Goal: Download file/media

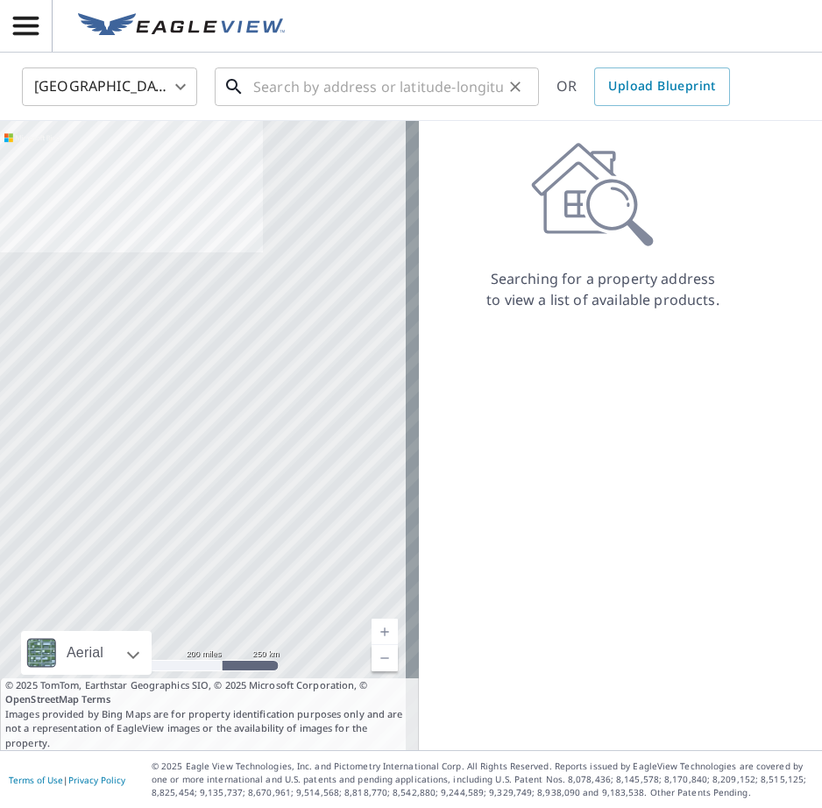
click at [257, 82] on input "text" at bounding box center [378, 86] width 250 height 49
click at [23, 27] on icon "button" at bounding box center [25, 26] width 25 height 18
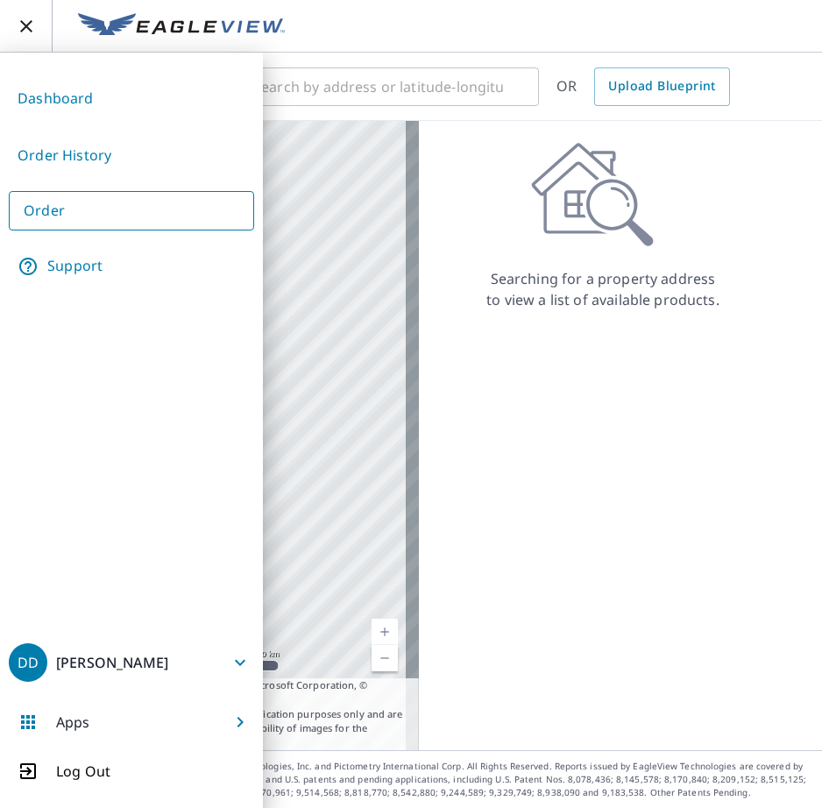
click at [92, 163] on link "Order History" at bounding box center [131, 155] width 245 height 43
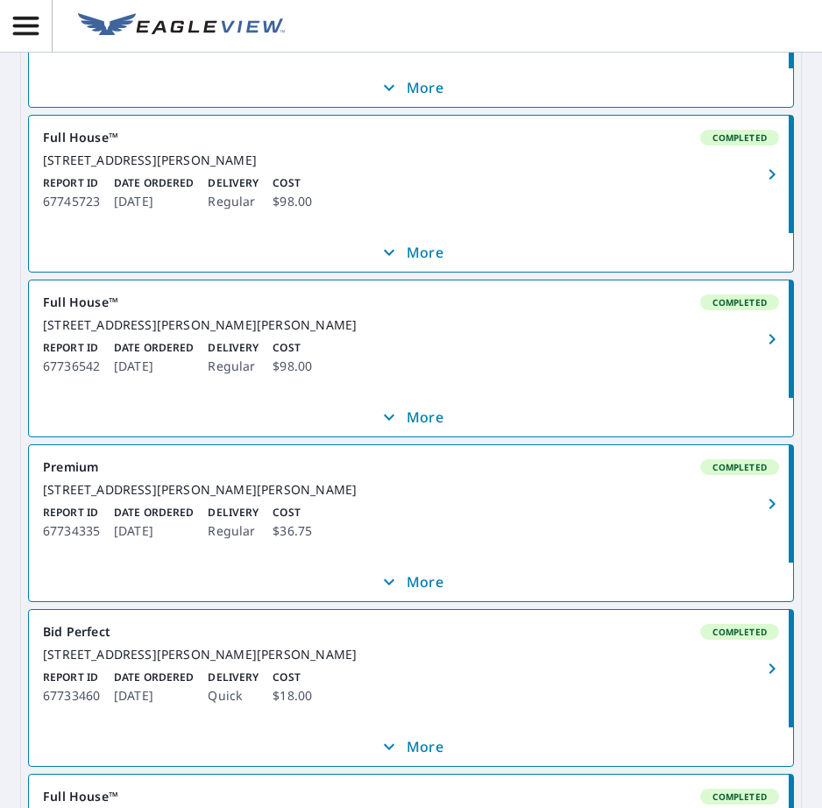
scroll to position [526, 0]
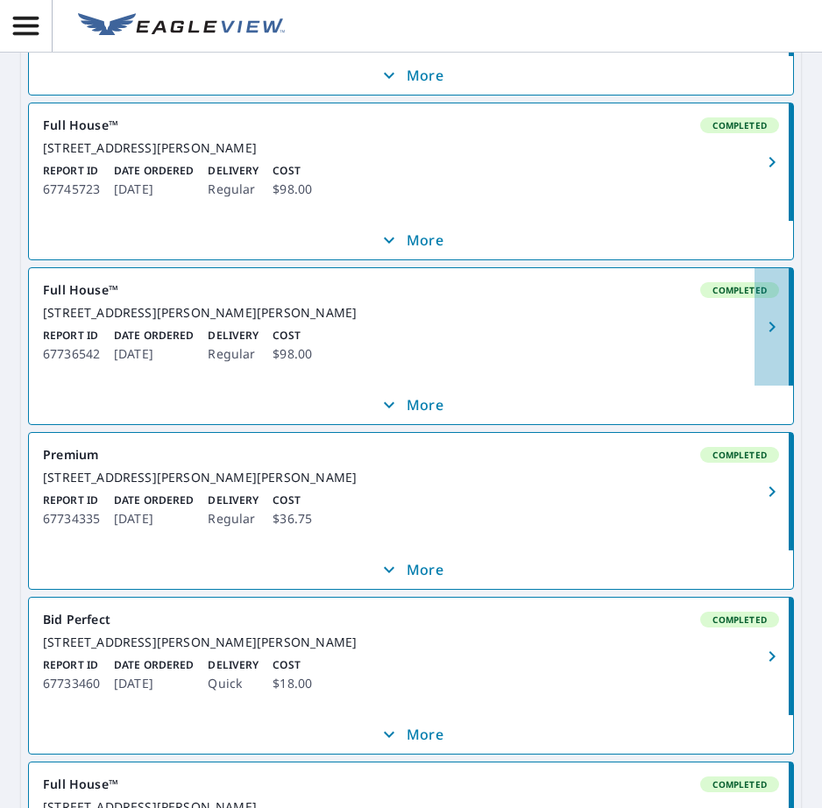
click at [758, 355] on button "button" at bounding box center [774, 326] width 39 height 117
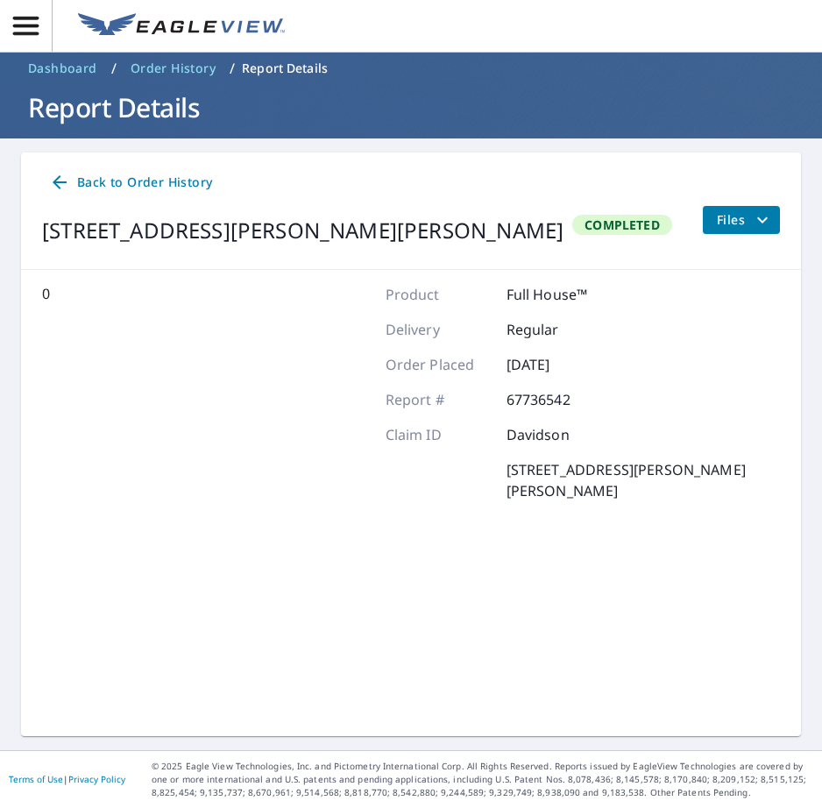
scroll to position [12, 0]
click at [722, 219] on span "Files" at bounding box center [745, 220] width 56 height 21
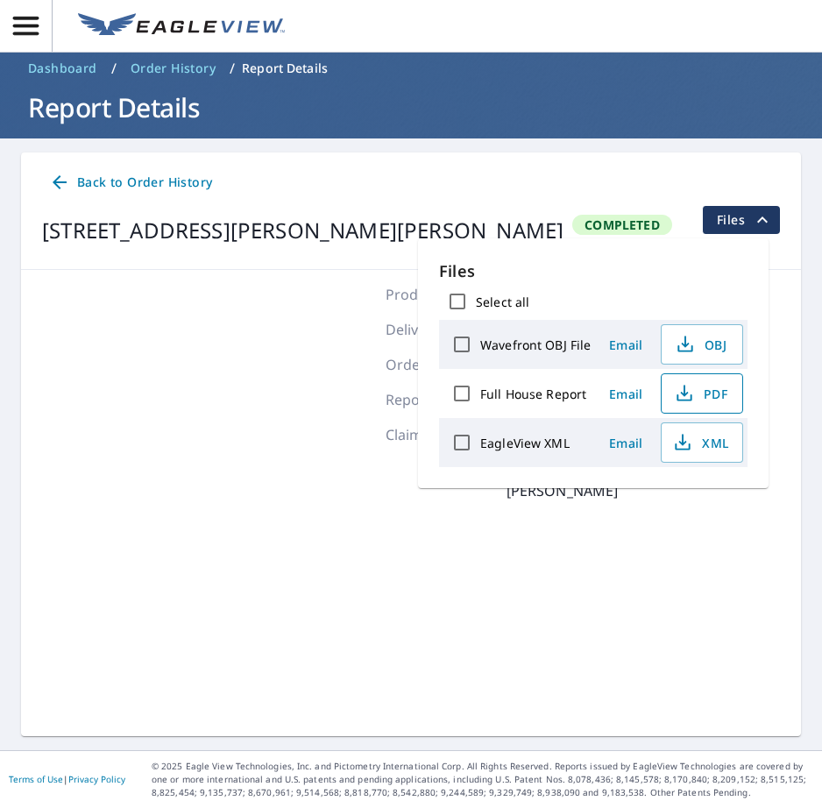
click at [711, 393] on span "PDF" at bounding box center [700, 393] width 56 height 21
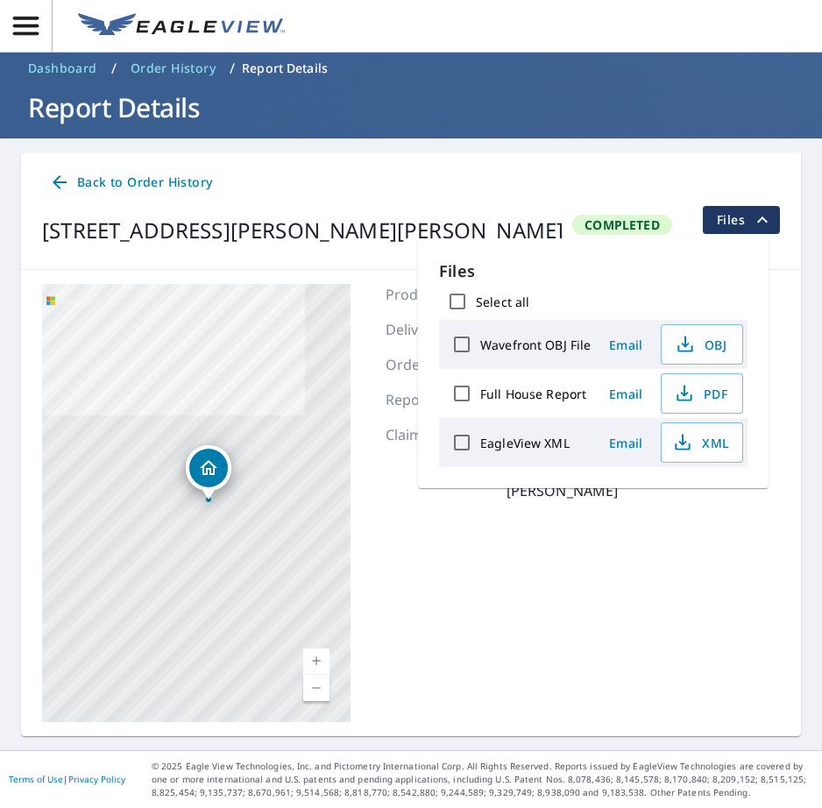
click at [110, 179] on span "Back to Order History" at bounding box center [130, 183] width 163 height 22
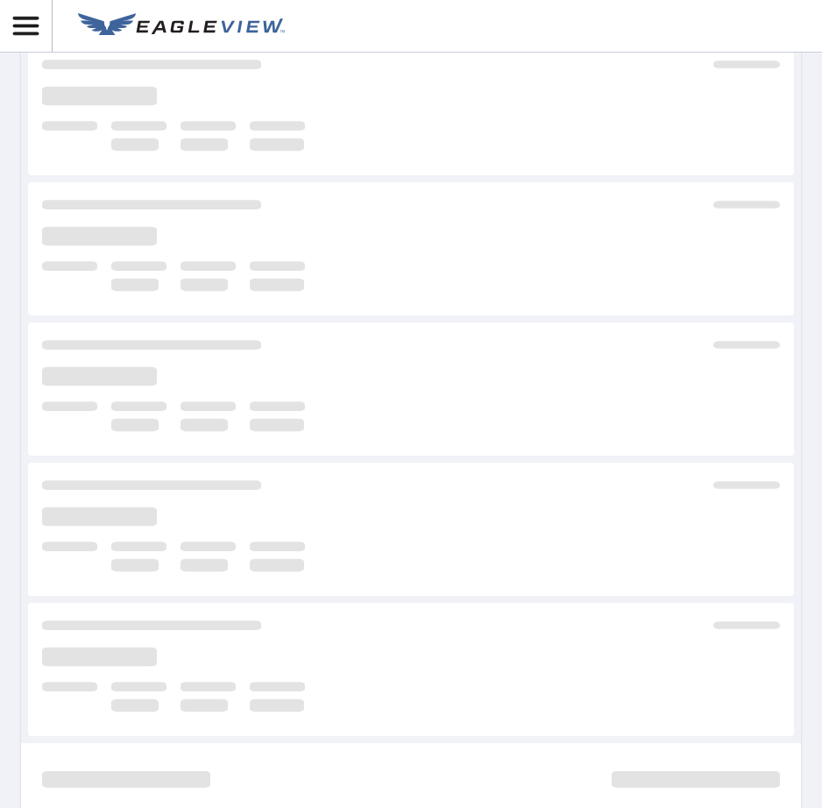
scroll to position [348, 0]
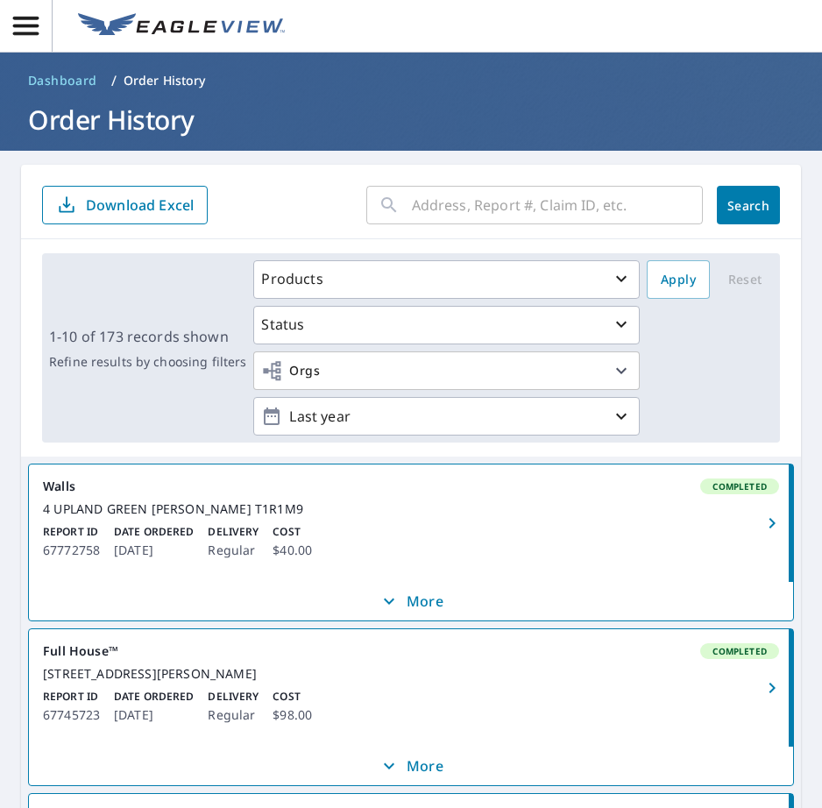
click at [512, 205] on input "text" at bounding box center [557, 205] width 291 height 49
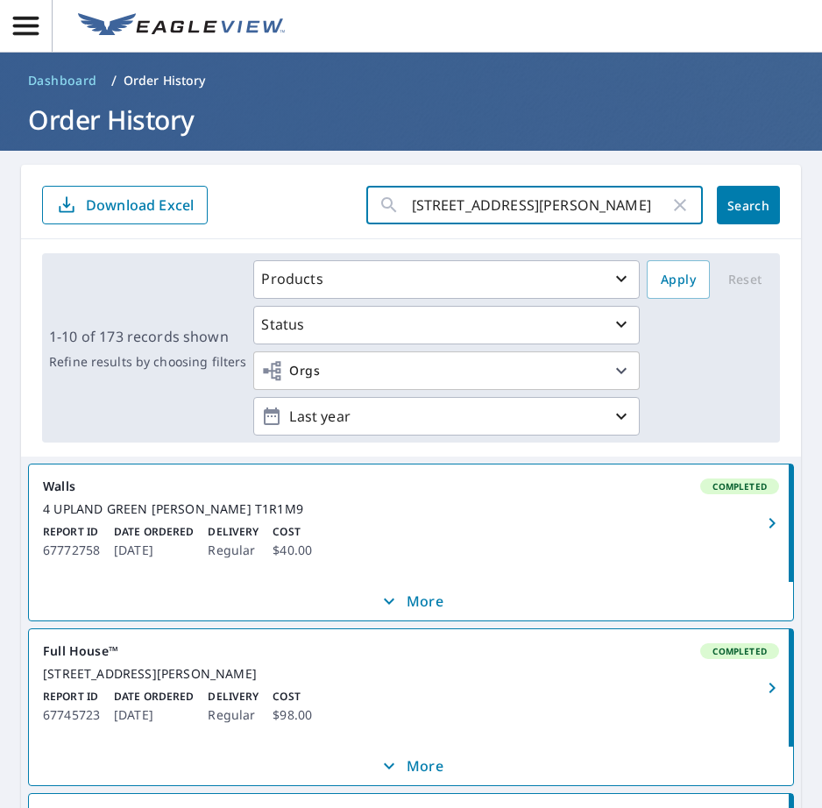
scroll to position [0, 23]
type input "44 greystone close, brooks AB T1R1M1 CA"
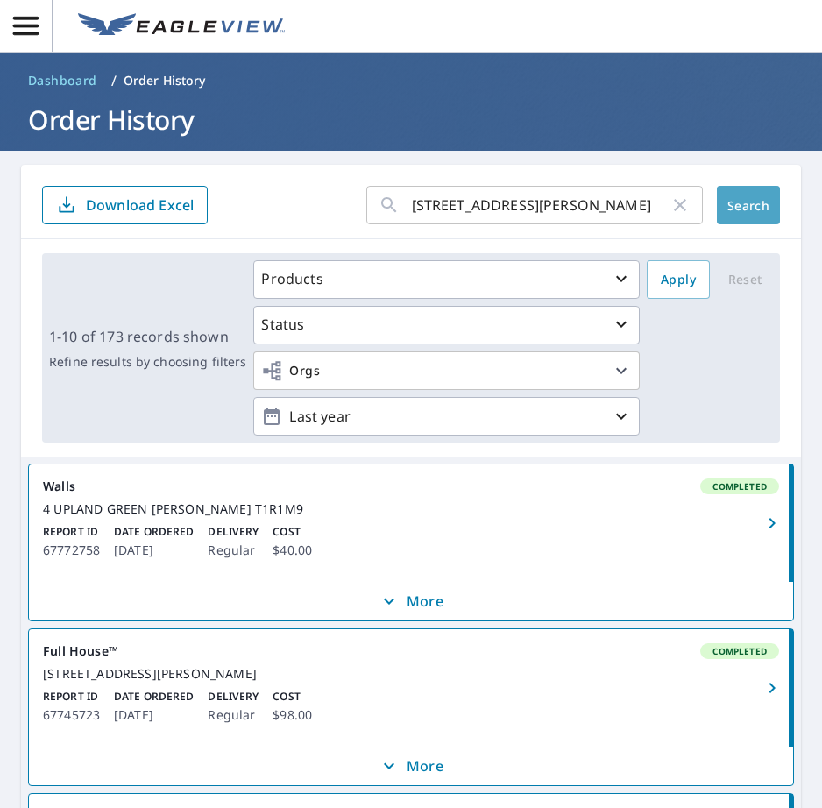
click at [749, 209] on span "Search" at bounding box center [748, 205] width 35 height 17
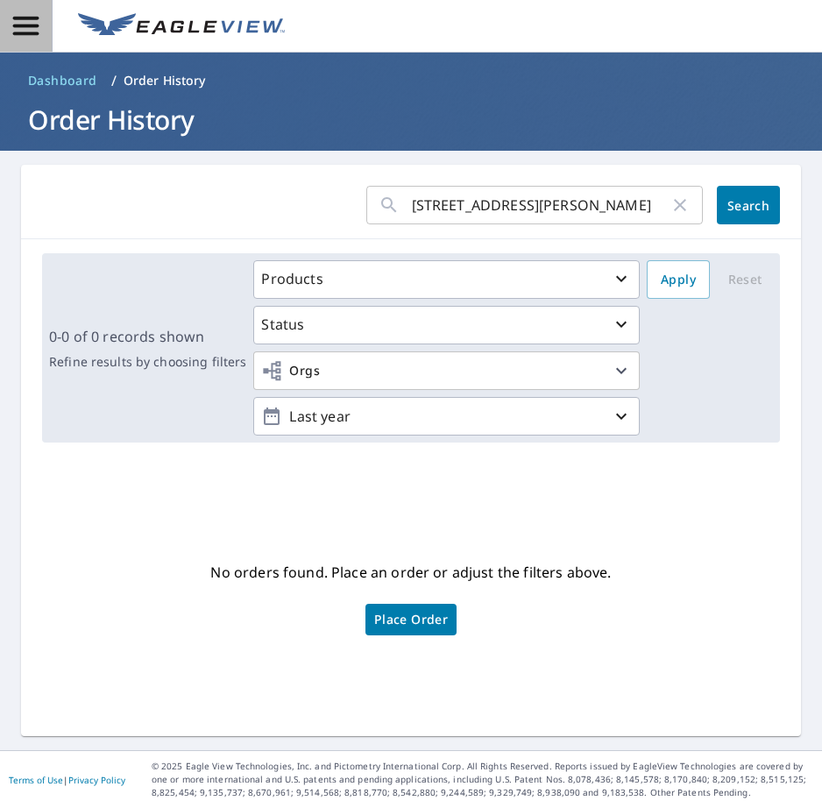
click at [29, 17] on icon "button" at bounding box center [25, 26] width 25 height 18
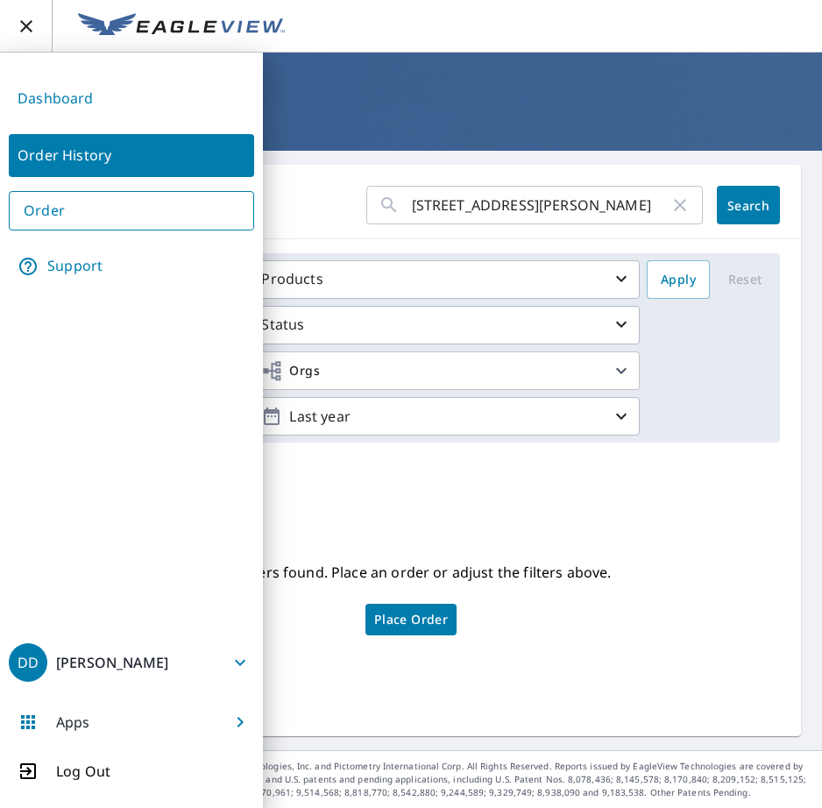
click at [98, 200] on link "Order" at bounding box center [131, 210] width 245 height 39
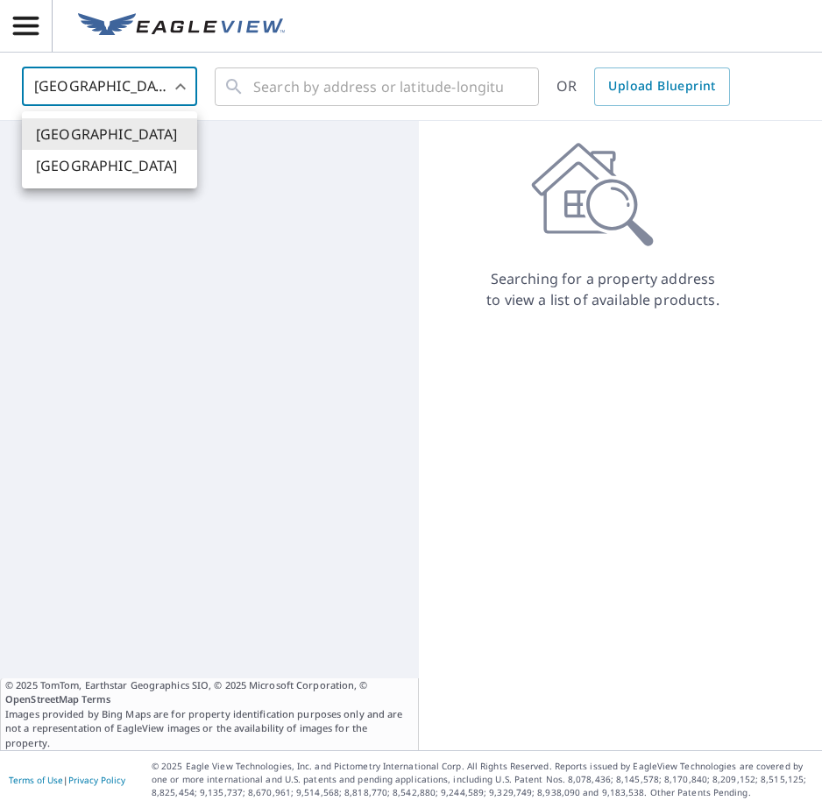
click at [179, 84] on body "DD DD United States US ​ ​ OR Upload Blueprint © 2025 TomTom, Earthstar Geograp…" at bounding box center [411, 404] width 822 height 808
click at [124, 162] on li "[GEOGRAPHIC_DATA]" at bounding box center [109, 166] width 175 height 32
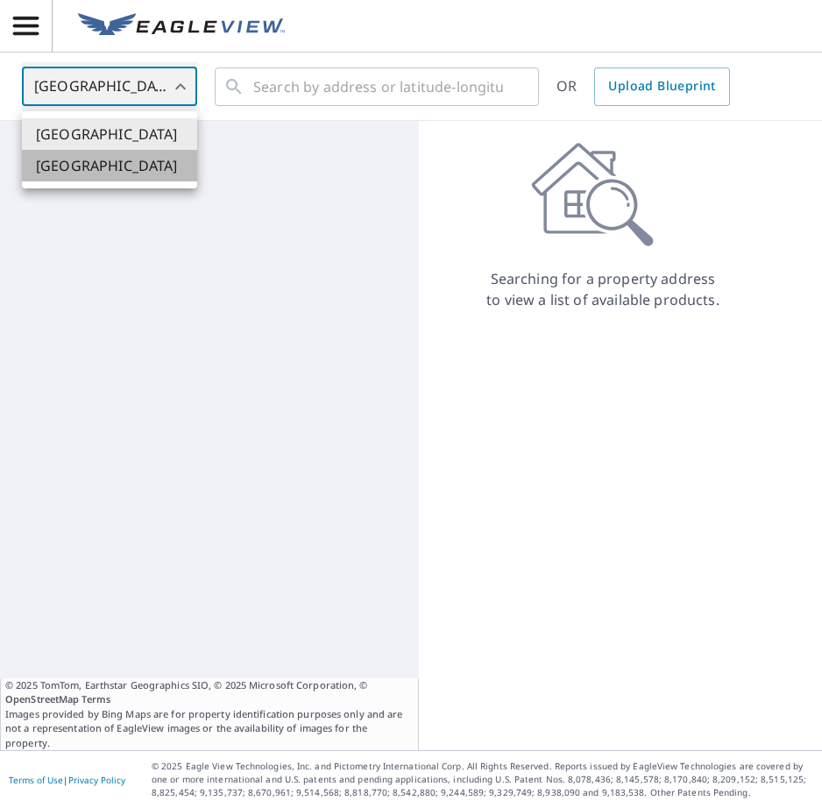
type input "CA"
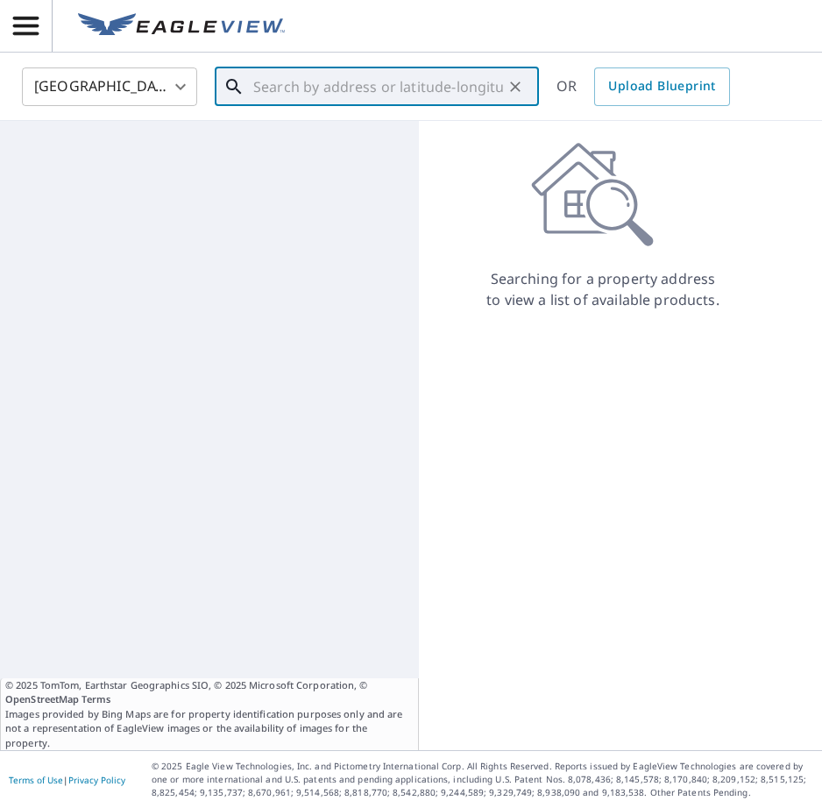
click at [263, 80] on input "text" at bounding box center [378, 86] width 250 height 49
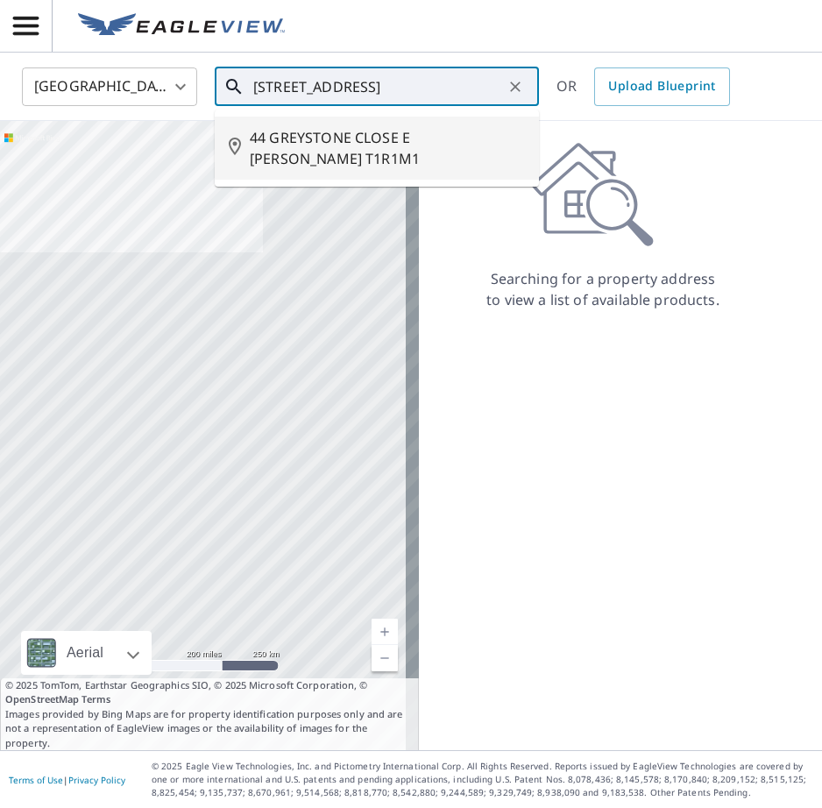
click at [321, 136] on span "44 GREYSTONE CLOSE E [PERSON_NAME] T1R1M1" at bounding box center [387, 148] width 275 height 42
type input "44 GREYSTONE CLOSE E [PERSON_NAME] T1R1M1"
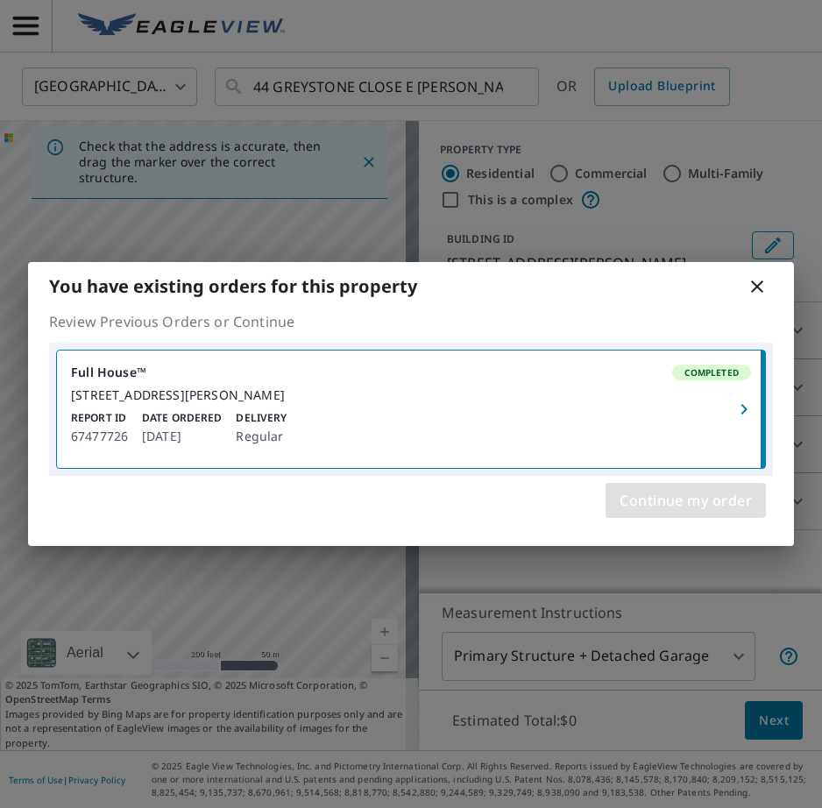
click at [722, 504] on span "Continue my order" at bounding box center [686, 500] width 132 height 25
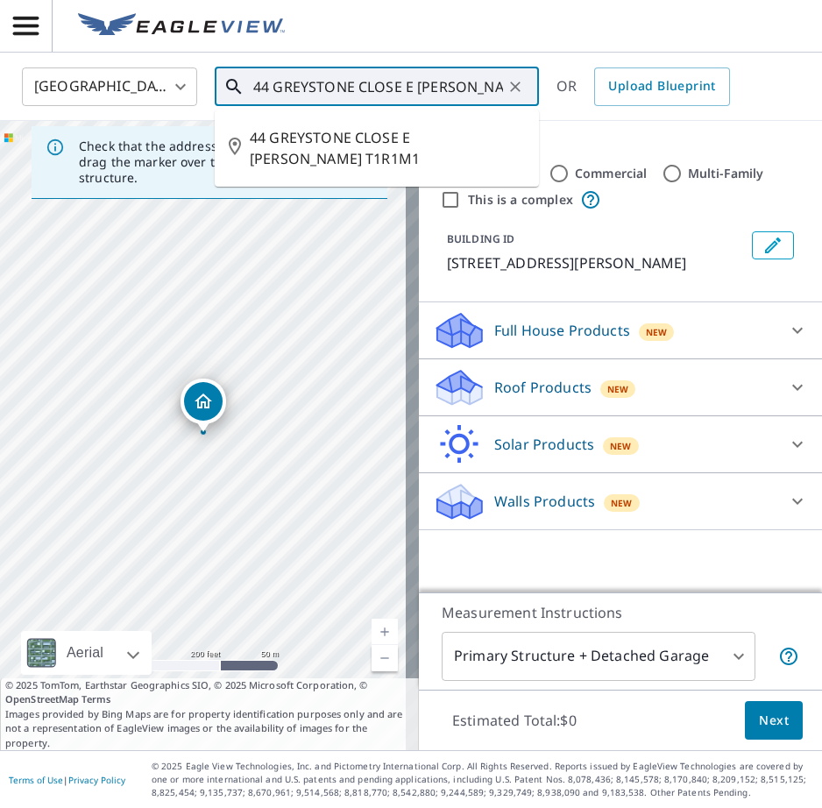
click at [440, 72] on input "44 GREYSTONE CLOSE E [PERSON_NAME] T1R1M1" at bounding box center [378, 86] width 250 height 49
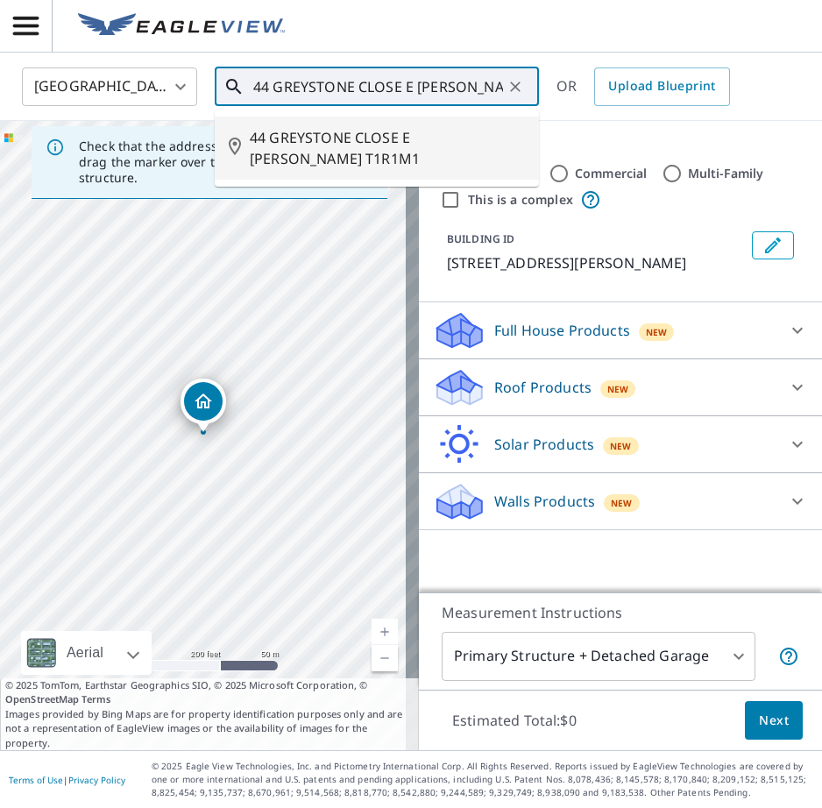
click at [441, 141] on span "44 GREYSTONE CLOSE E [PERSON_NAME] T1R1M1" at bounding box center [387, 148] width 275 height 42
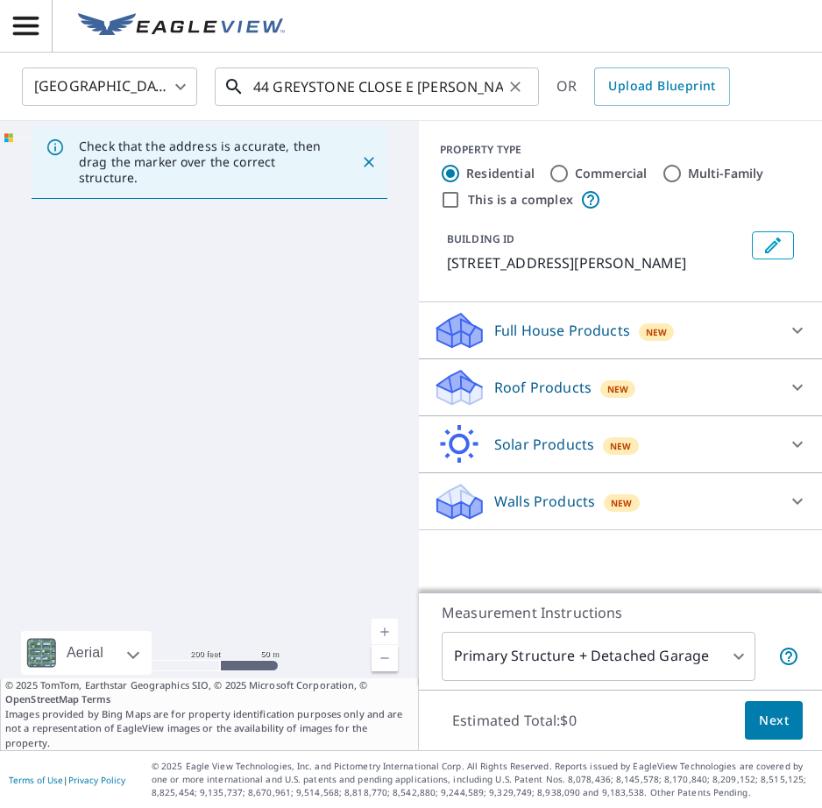
click at [289, 95] on input "44 GREYSTONE CLOSE E [PERSON_NAME] T1R1M1" at bounding box center [378, 86] width 250 height 49
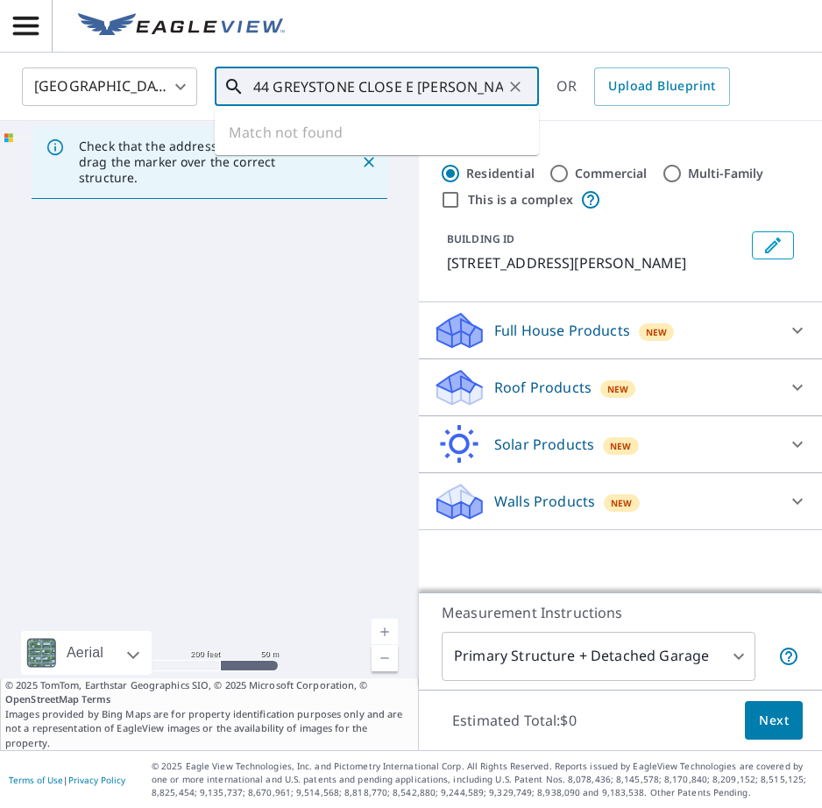
drag, startPoint x: 249, startPoint y: 79, endPoint x: 580, endPoint y: 146, distance: 338.2
click at [610, 154] on div "Canada CA ​ 44 GREYSTONE CLOSE E [PERSON_NAME] T1R1M1 ​ Match not found OR Uplo…" at bounding box center [411, 402] width 822 height 698
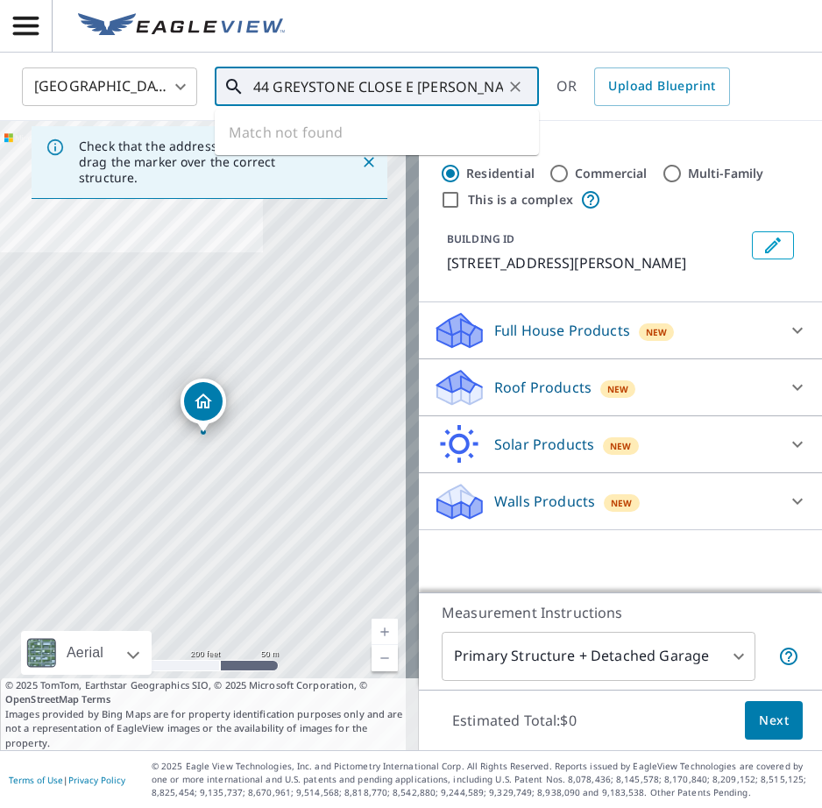
click at [304, 95] on div "44 GREYSTONE CLOSE E [PERSON_NAME] T1R1M1 ​" at bounding box center [377, 87] width 324 height 39
drag, startPoint x: 253, startPoint y: 82, endPoint x: 490, endPoint y: 97, distance: 238.1
click at [486, 98] on div "44 GREYSTONE CLOSE E [PERSON_NAME] T1R1M1 ​" at bounding box center [377, 87] width 324 height 39
click at [515, 87] on icon "Clear" at bounding box center [515, 87] width 11 height 11
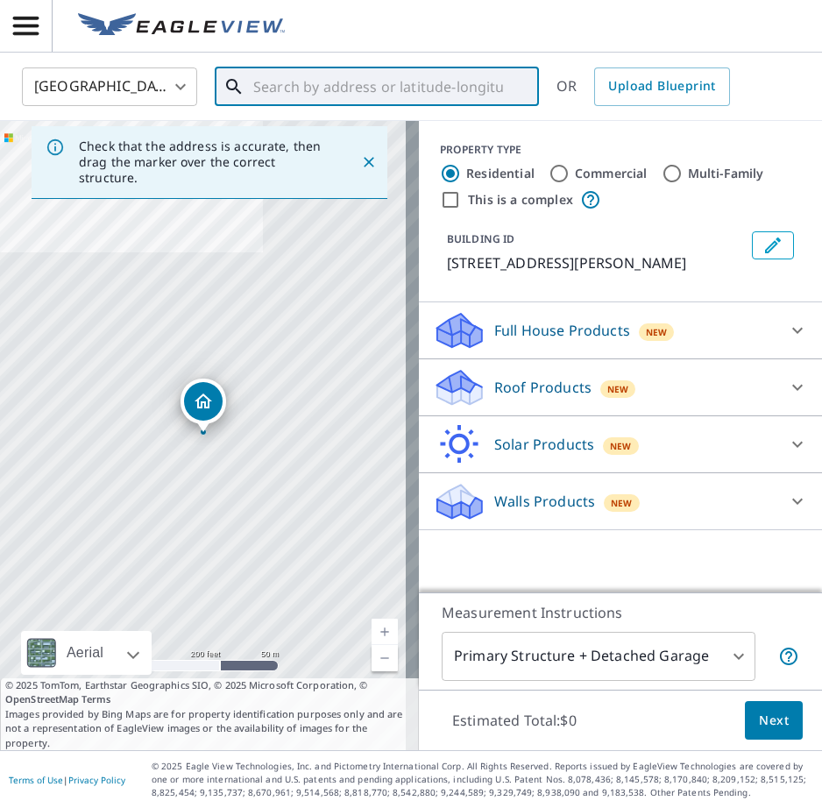
click at [402, 81] on input "text" at bounding box center [378, 86] width 250 height 49
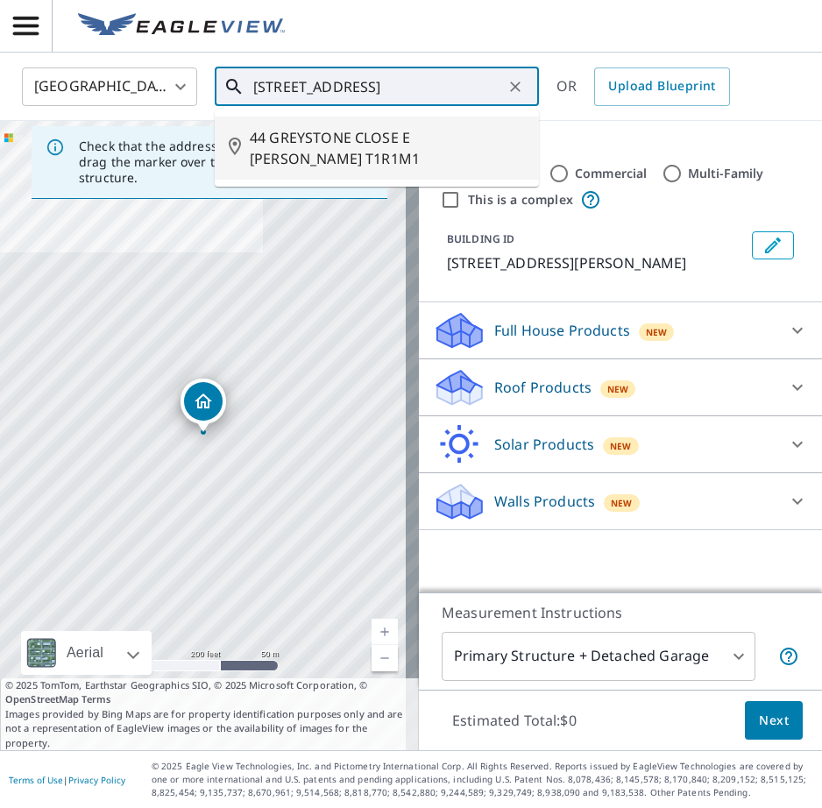
click at [402, 146] on span "44 GREYSTONE CLOSE E [PERSON_NAME] T1R1M1" at bounding box center [387, 148] width 275 height 42
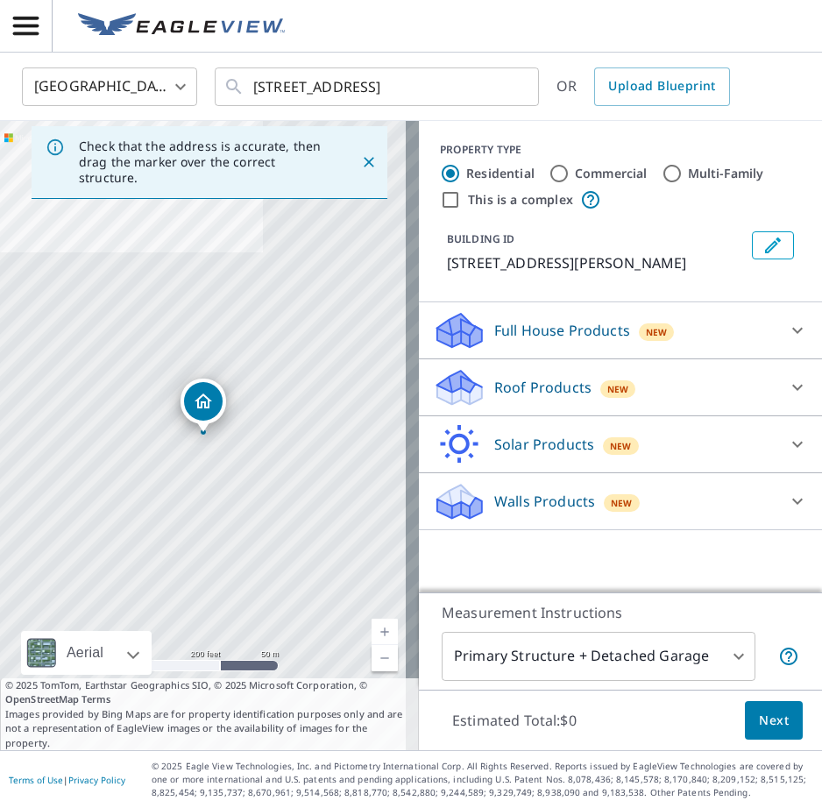
type input "44 GREYSTONE CLOSE E [PERSON_NAME] T1R1M1"
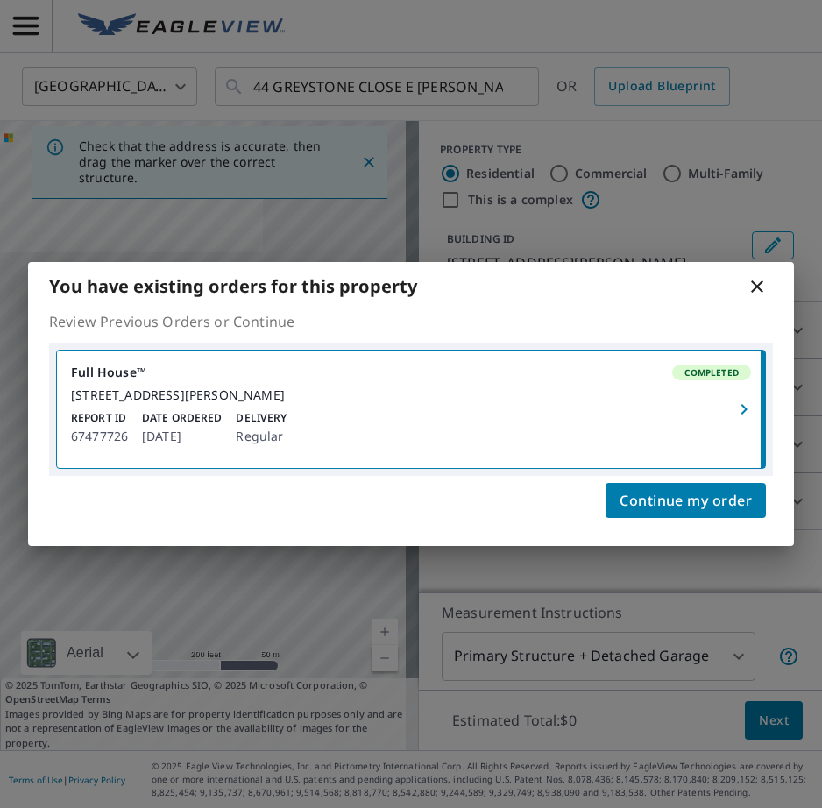
click at [745, 410] on icon "button" at bounding box center [744, 409] width 6 height 11
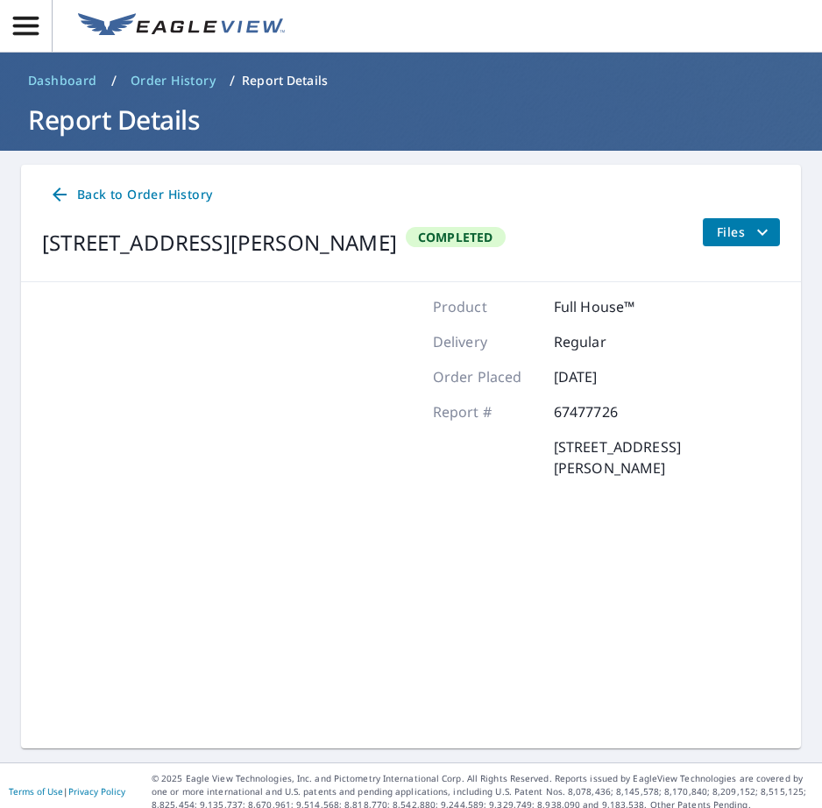
click at [752, 235] on icon "filesDropdownBtn-67477726" at bounding box center [762, 232] width 21 height 21
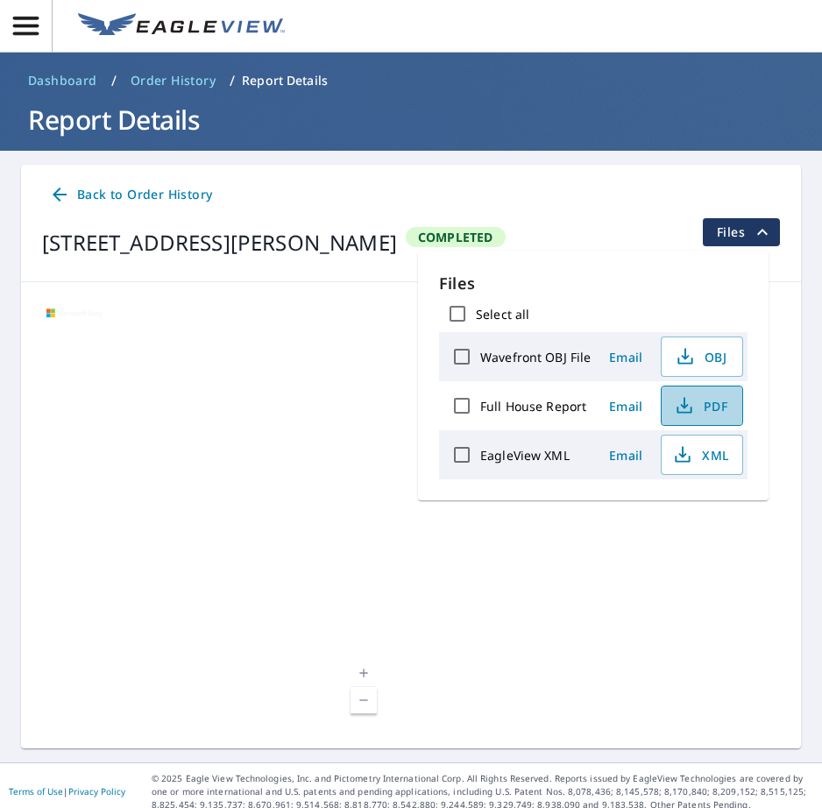
click at [694, 404] on span "PDF" at bounding box center [700, 405] width 56 height 21
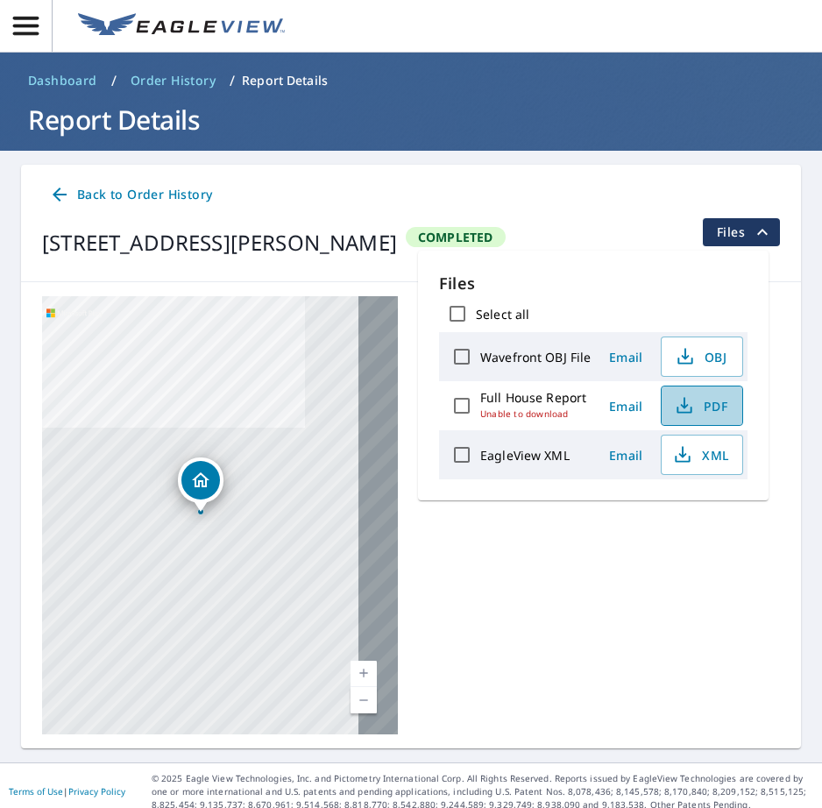
click at [705, 405] on span "PDF" at bounding box center [700, 405] width 56 height 21
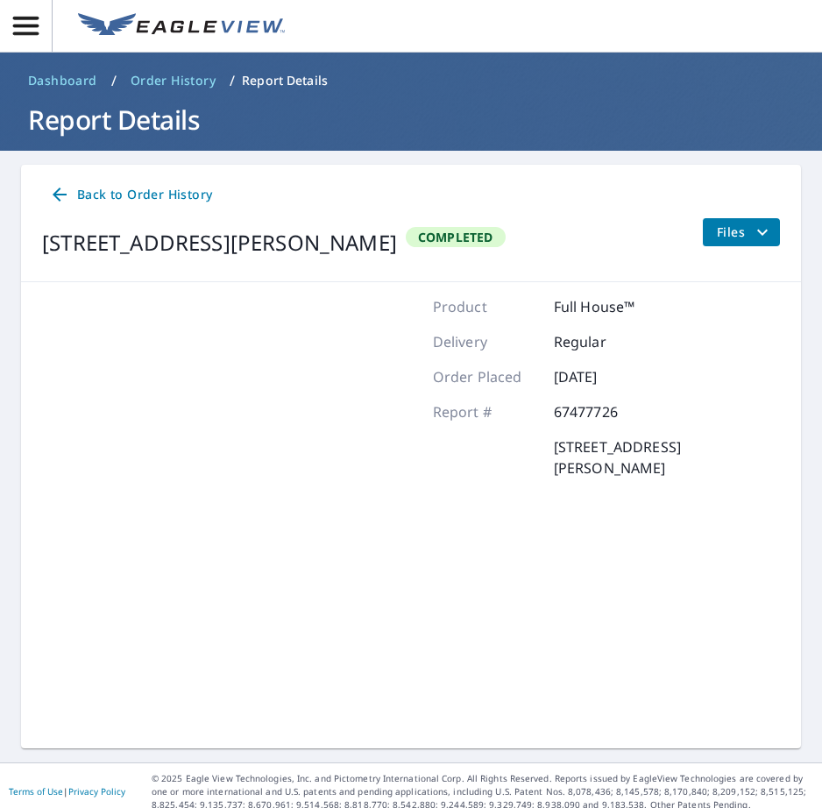
click at [762, 223] on button "Files" at bounding box center [741, 232] width 78 height 28
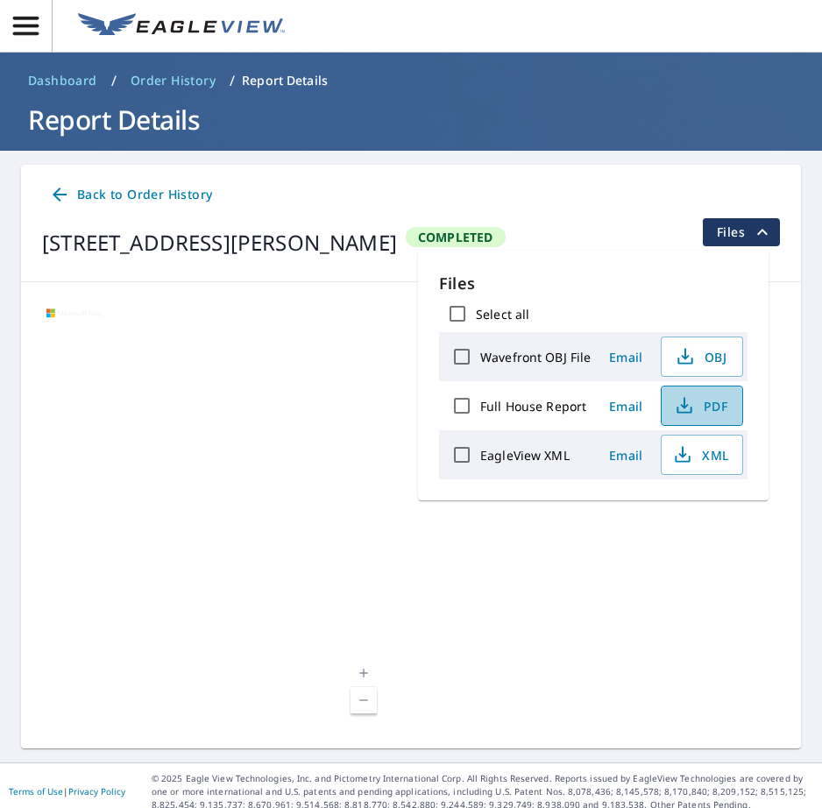
click at [725, 409] on span "PDF" at bounding box center [700, 405] width 56 height 21
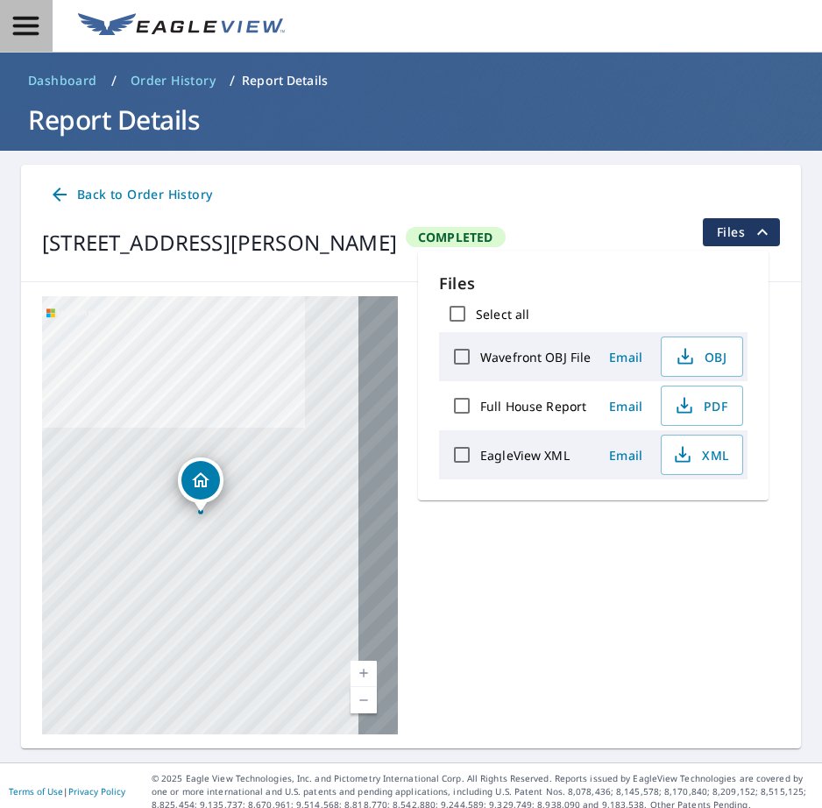
click at [33, 24] on icon "button" at bounding box center [26, 26] width 31 height 31
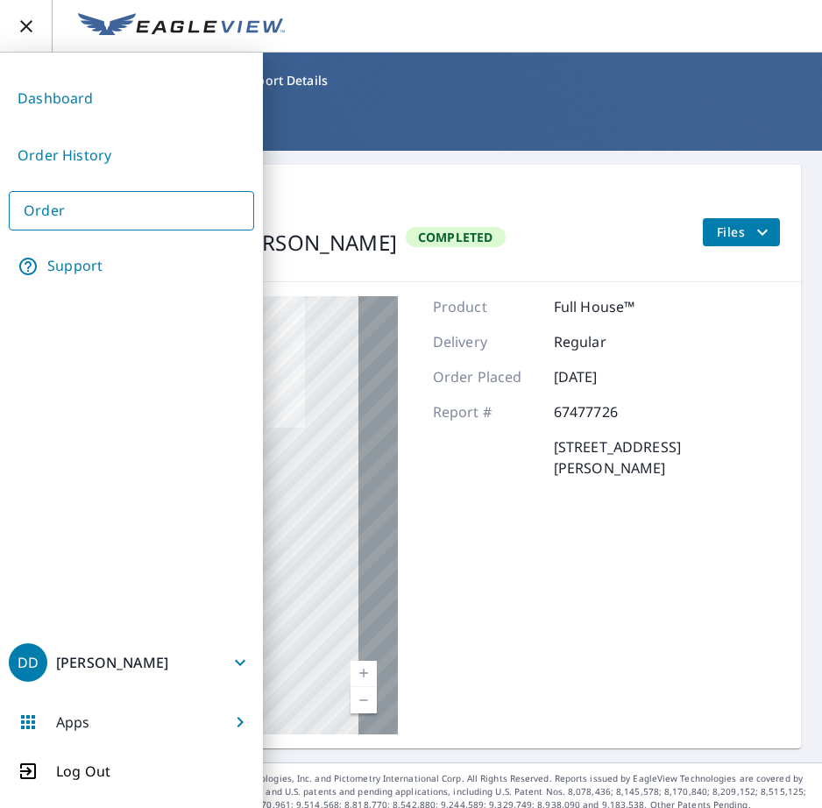
click at [101, 203] on link "Order" at bounding box center [131, 210] width 245 height 39
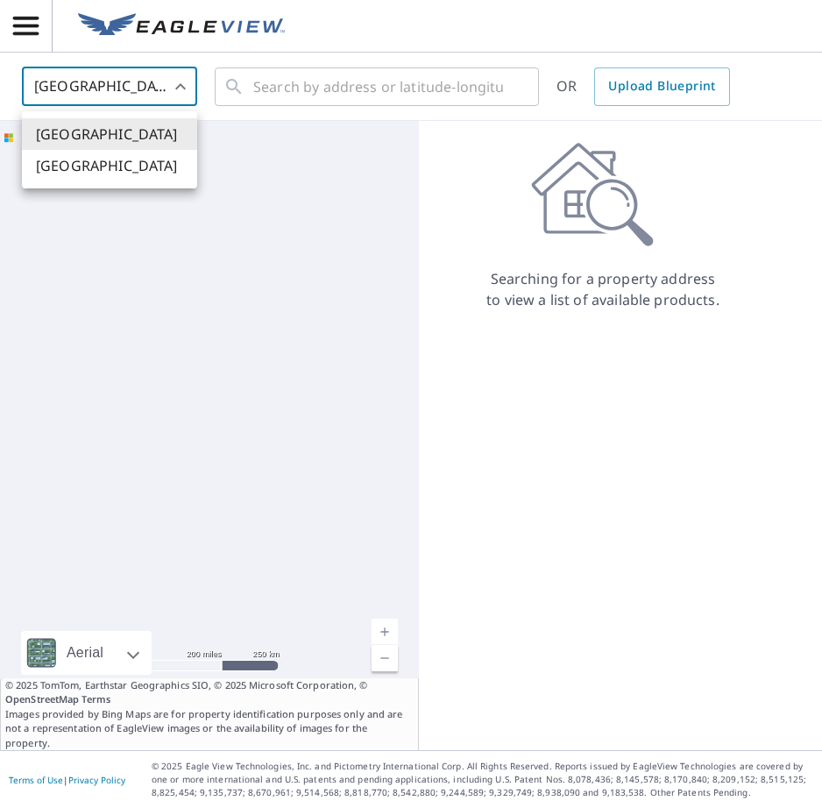
click at [180, 82] on body "DD DD United States US ​ ​ OR Upload Blueprint Aerial Road A standard road map …" at bounding box center [411, 404] width 822 height 808
click at [156, 166] on li "[GEOGRAPHIC_DATA]" at bounding box center [109, 166] width 175 height 32
type input "CA"
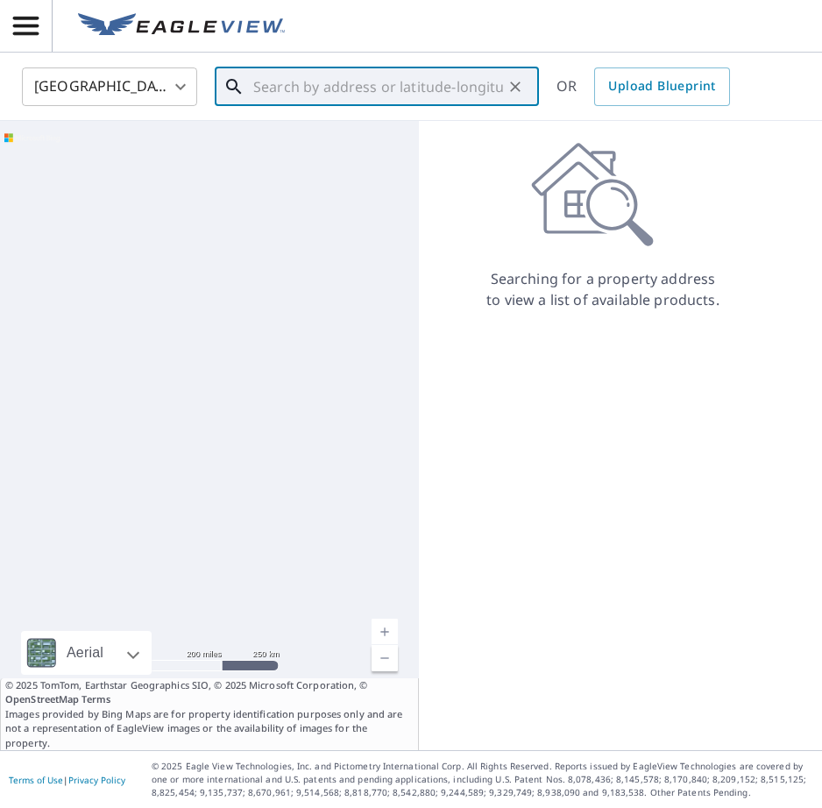
click at [281, 92] on input "text" at bounding box center [378, 86] width 250 height 49
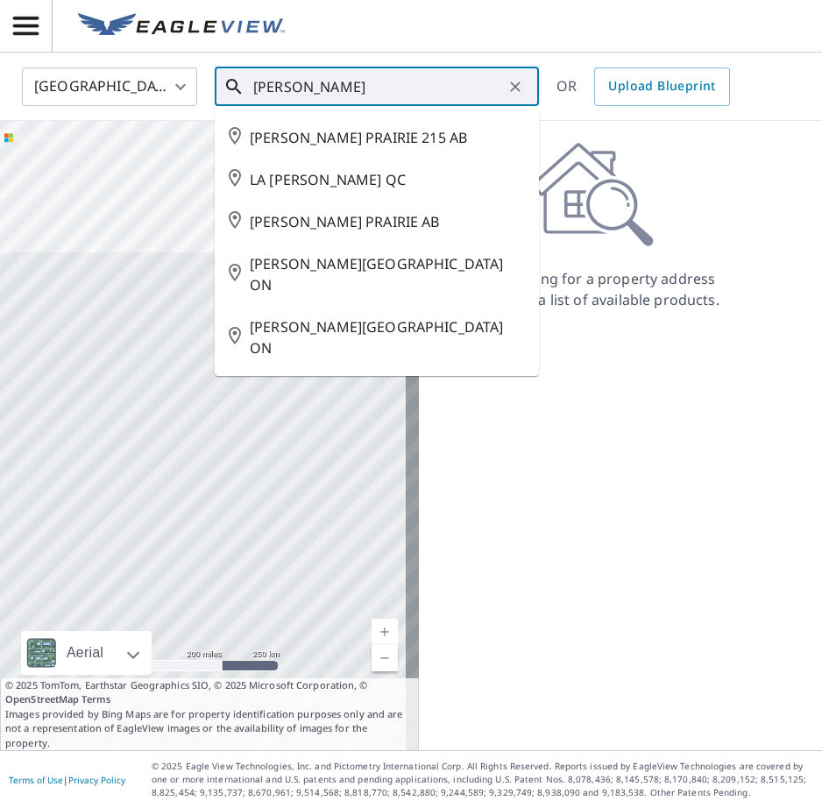
type input "John Van"
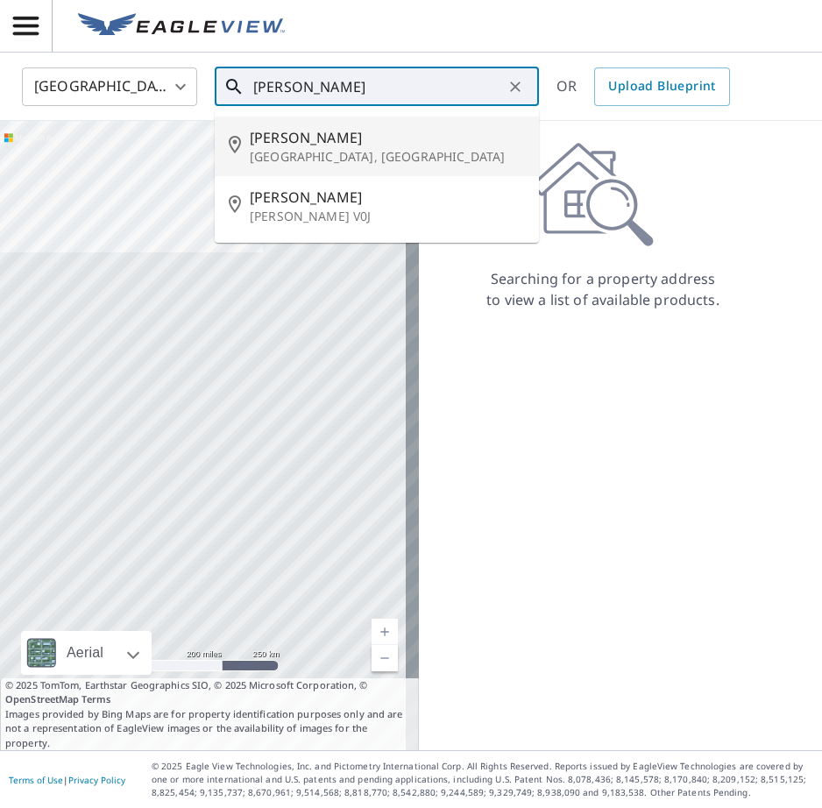
drag, startPoint x: 345, startPoint y: 88, endPoint x: 161, endPoint y: 89, distance: 183.2
click at [162, 89] on div "Canada CA ​ John Van ​ John St Vancouver, BC John Crescent Vanderhoof, BC V0J O…" at bounding box center [405, 86] width 793 height 41
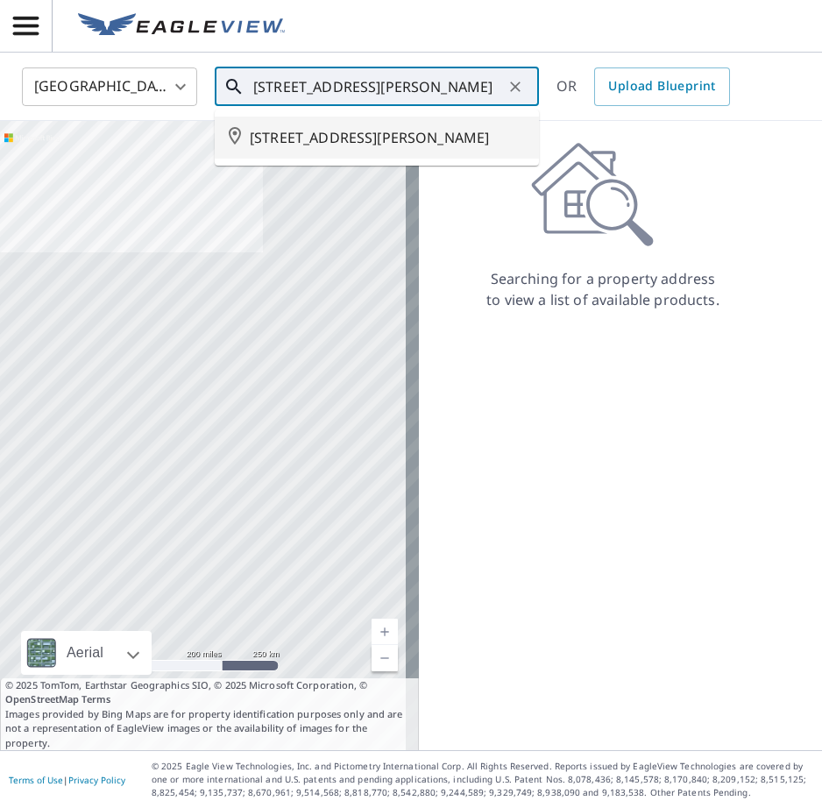
click at [288, 140] on span "55 CHINOOK ST W BROOKS AB T1R0C4" at bounding box center [387, 137] width 275 height 21
type input "55 CHINOOK ST W BROOKS AB T1R0C4"
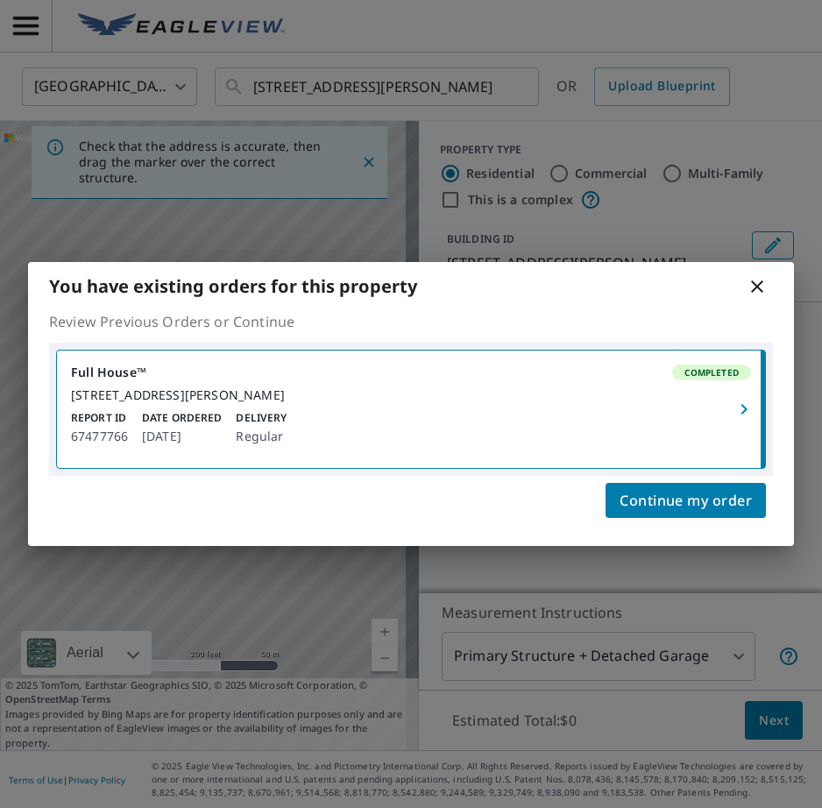
click at [740, 409] on icon "button" at bounding box center [744, 409] width 21 height 21
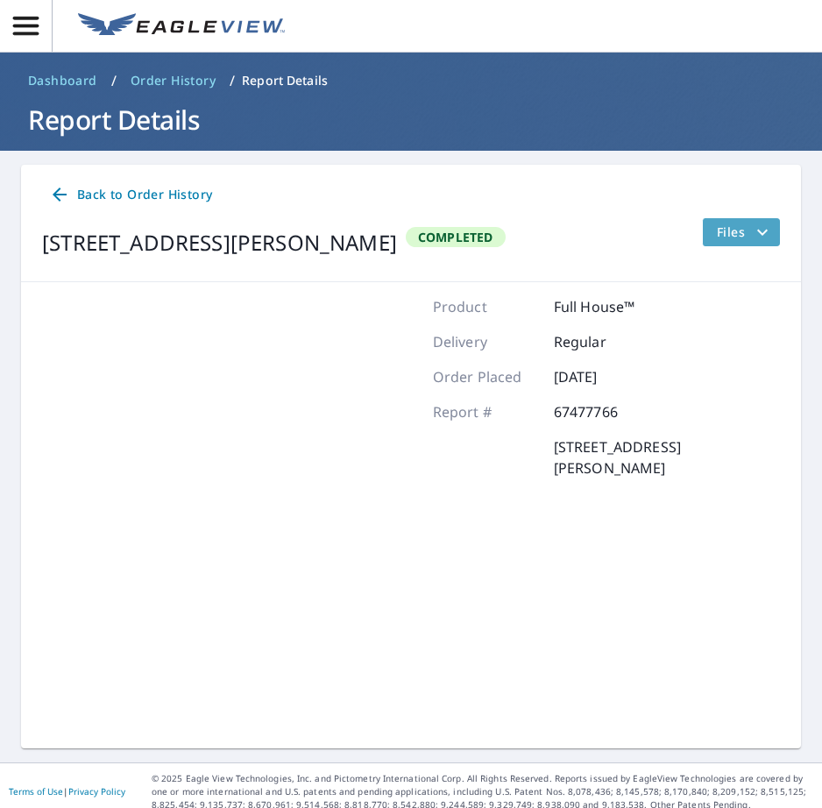
click at [738, 238] on span "Files" at bounding box center [745, 232] width 56 height 21
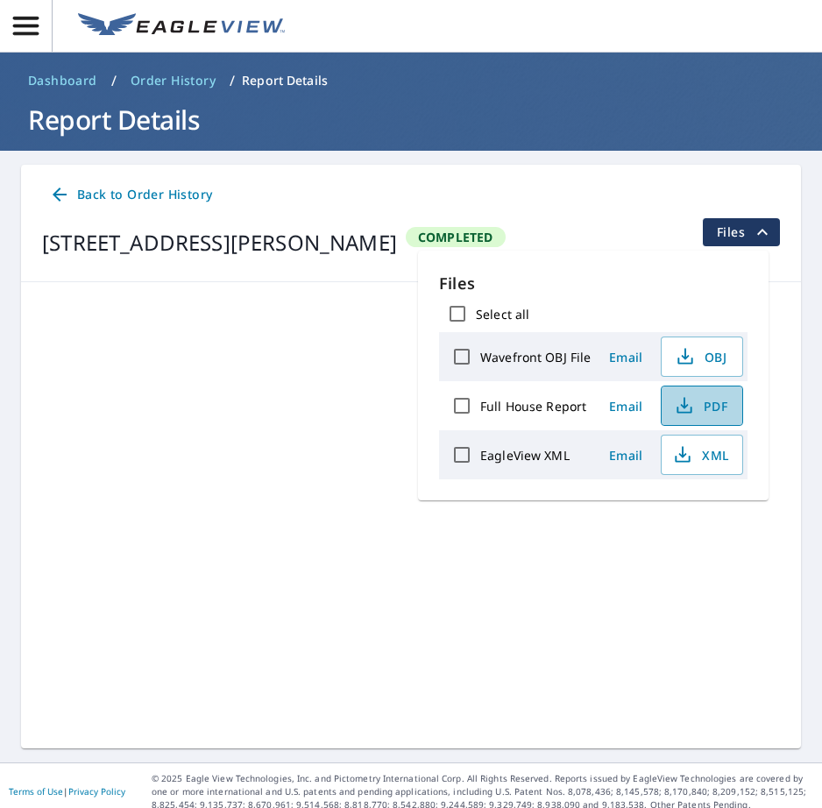
click at [707, 403] on span "PDF" at bounding box center [700, 405] width 56 height 21
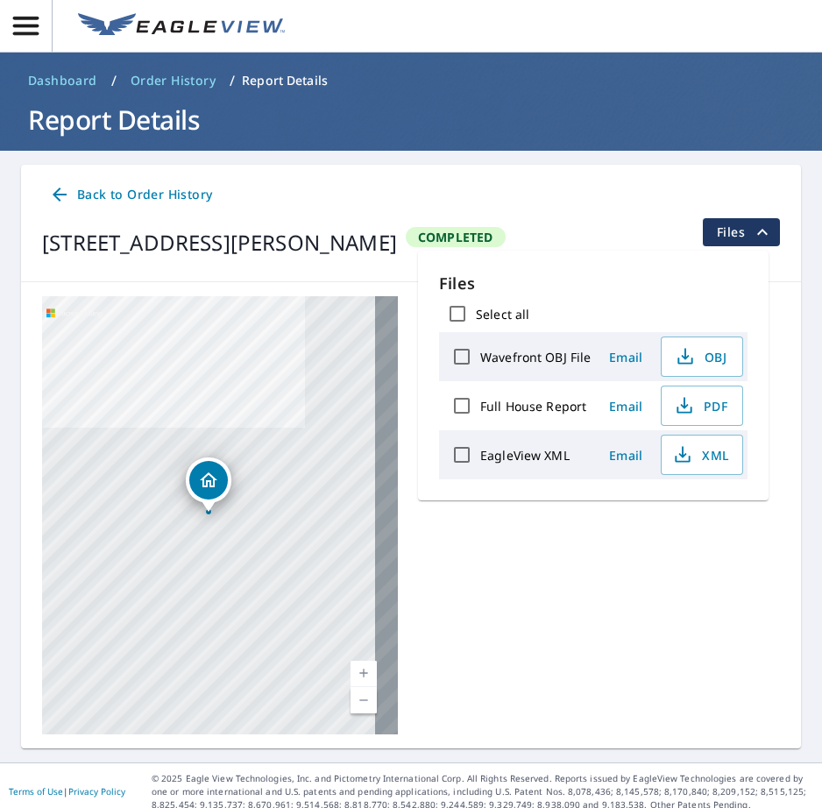
drag, startPoint x: 774, startPoint y: 2, endPoint x: 437, endPoint y: 105, distance: 353.0
click at [437, 105] on h1 "Report Details" at bounding box center [411, 120] width 780 height 36
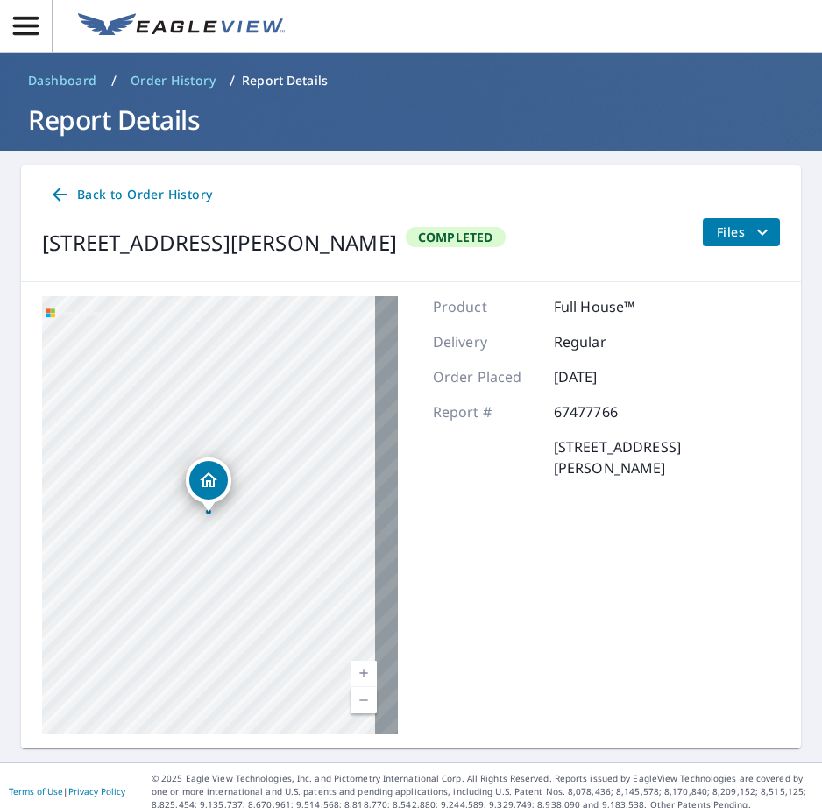
drag, startPoint x: 634, startPoint y: 3, endPoint x: 405, endPoint y: 122, distance: 258.0
click at [405, 122] on h1 "Report Details" at bounding box center [411, 120] width 780 height 36
drag, startPoint x: 604, startPoint y: 2, endPoint x: 421, endPoint y: 101, distance: 208.3
click at [421, 102] on h1 "Report Details" at bounding box center [411, 120] width 780 height 36
click at [758, 232] on icon "filesDropdownBtn-67477766" at bounding box center [763, 232] width 11 height 6
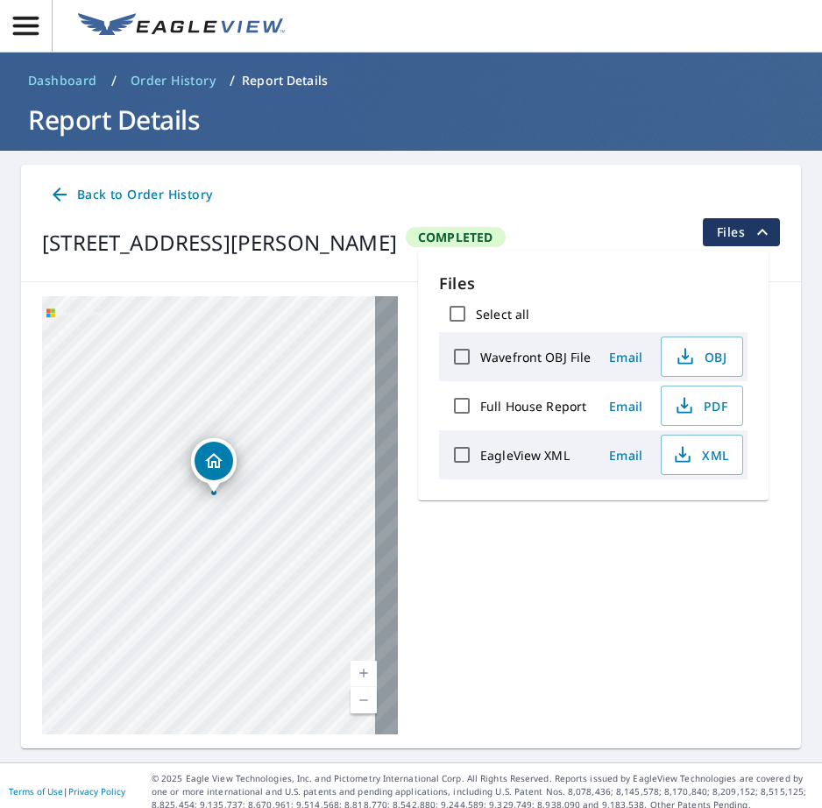
click at [32, 26] on icon "button" at bounding box center [25, 26] width 25 height 18
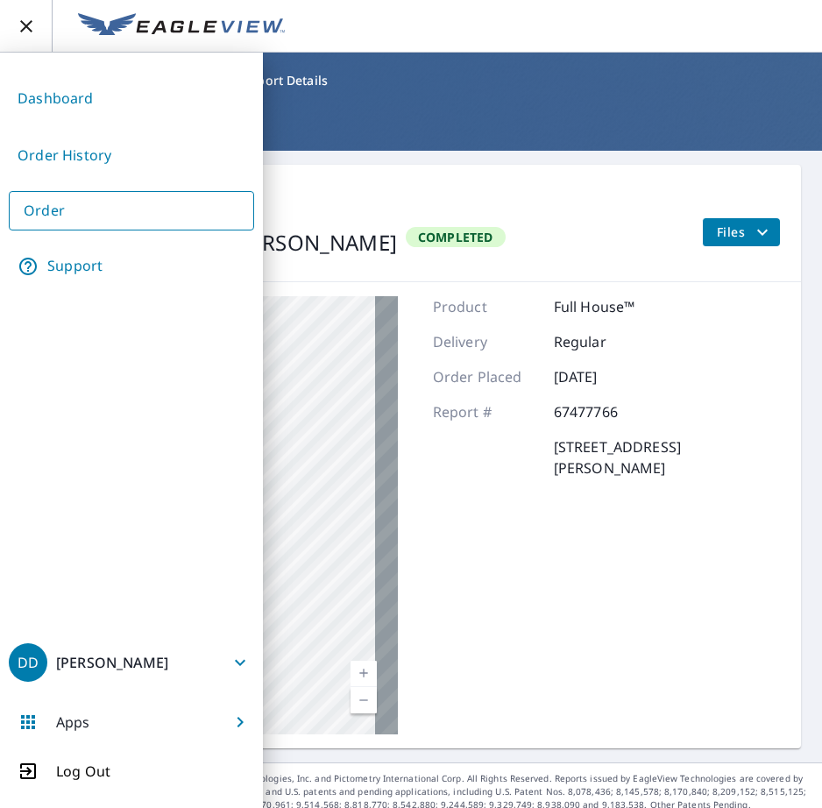
click at [104, 215] on link "Order" at bounding box center [131, 210] width 245 height 39
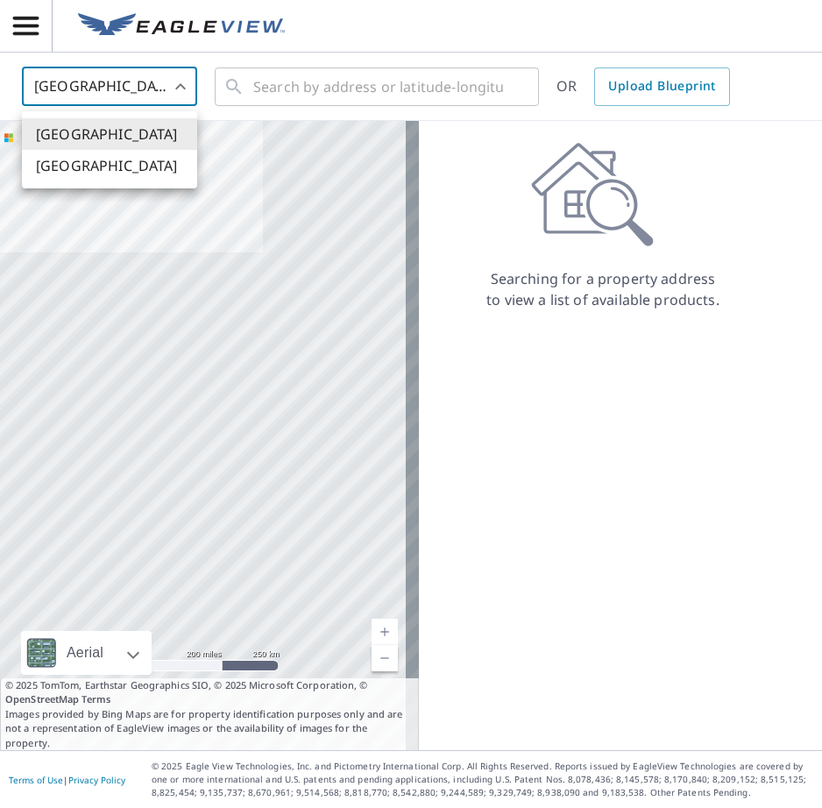
drag, startPoint x: 166, startPoint y: 84, endPoint x: 165, endPoint y: 96, distance: 11.4
click at [167, 89] on body "DD DD United States US ​ ​ OR Upload Blueprint Aerial Road A standard road map …" at bounding box center [411, 404] width 822 height 808
click at [118, 162] on li "[GEOGRAPHIC_DATA]" at bounding box center [109, 166] width 175 height 32
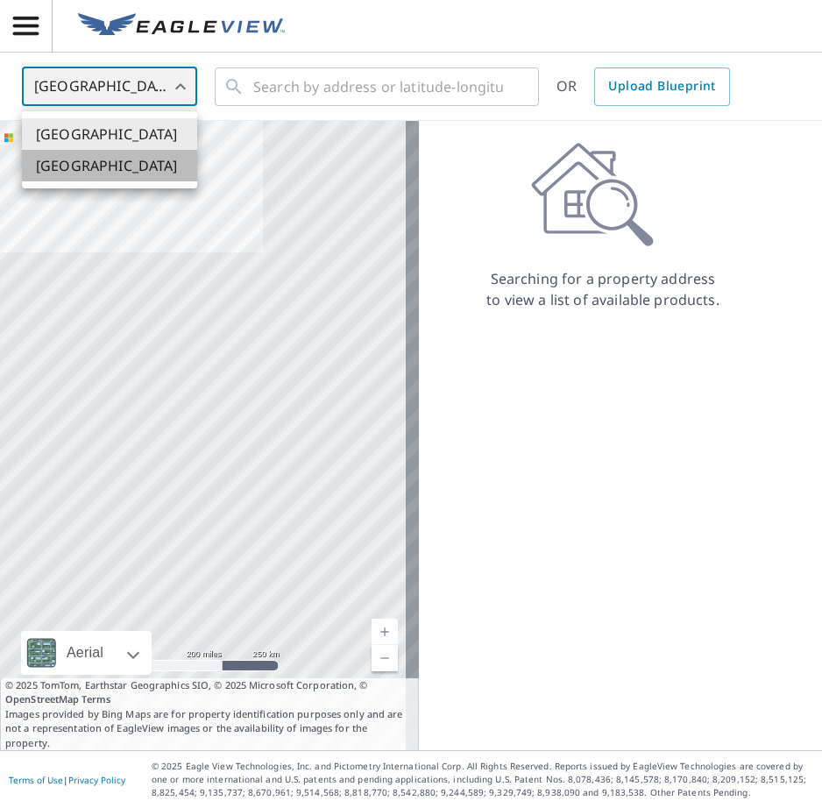
type input "CA"
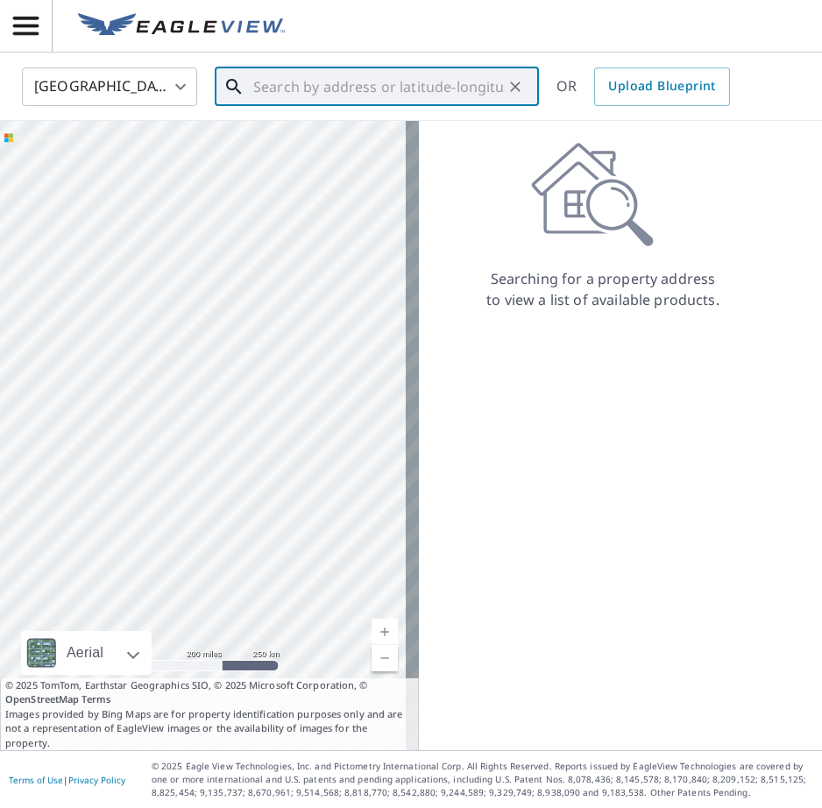
click at [289, 80] on input "text" at bounding box center [378, 86] width 250 height 49
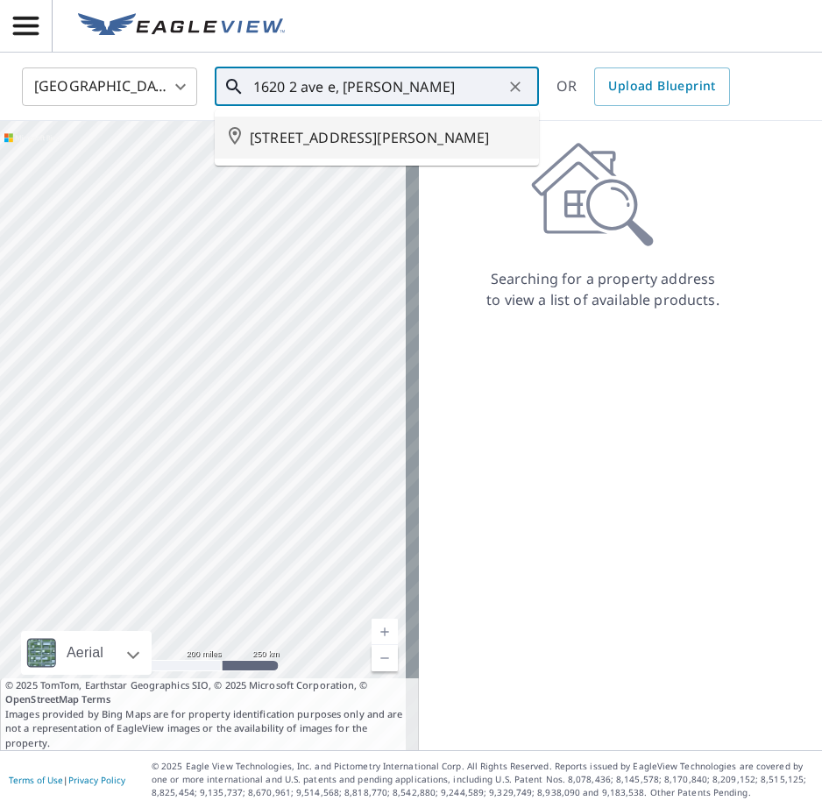
click at [345, 148] on li "1620 2 AVE E BROOKS AB T1R1K3" at bounding box center [377, 138] width 324 height 42
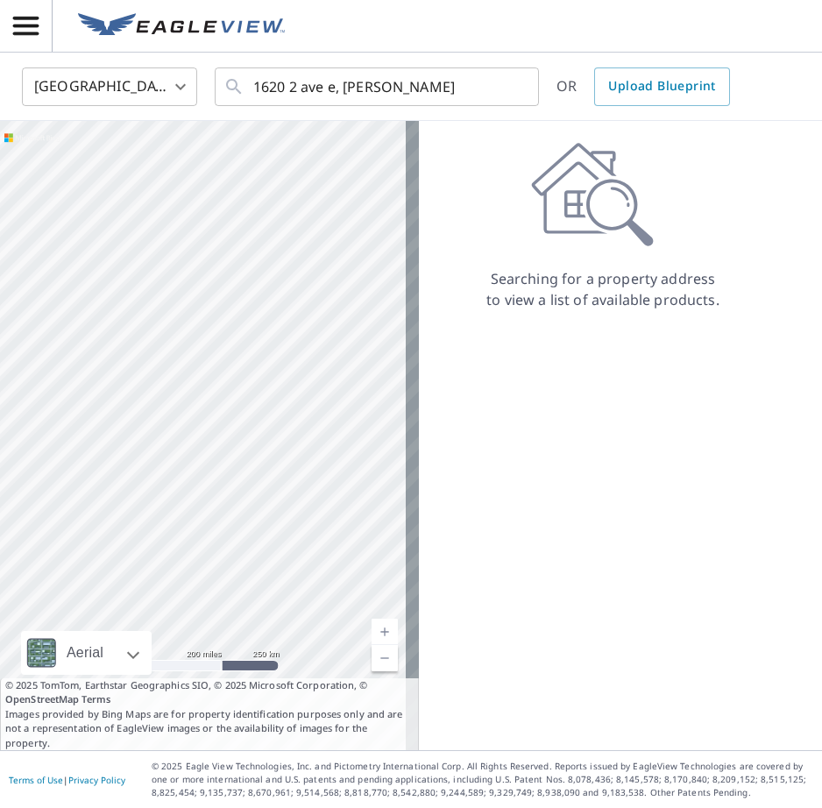
type input "1620 2 AVE E BROOKS AB T1R1K3"
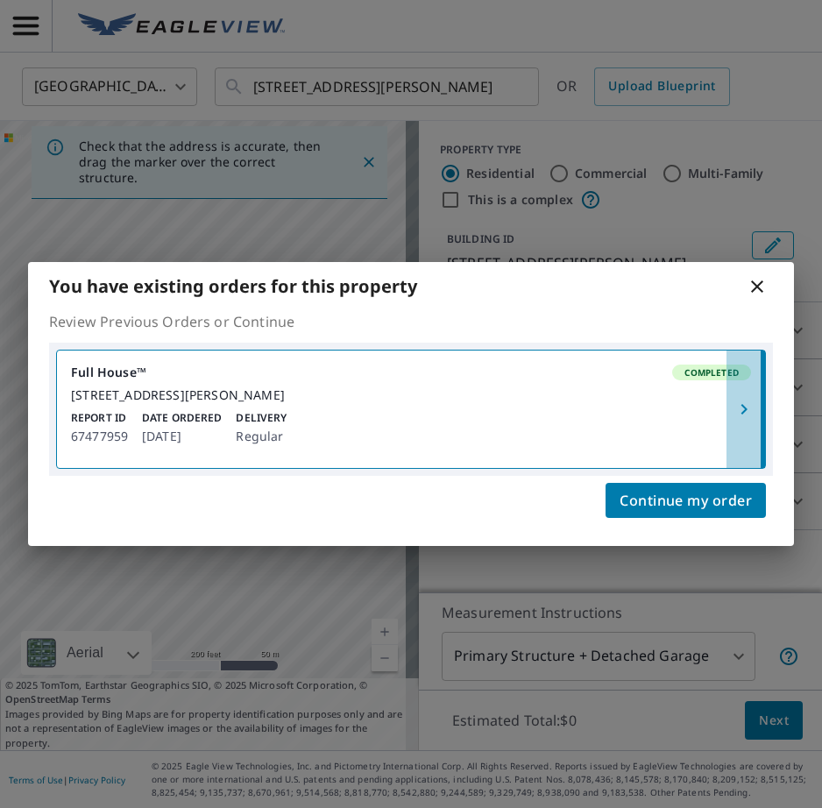
click at [743, 414] on icon "button" at bounding box center [744, 409] width 6 height 11
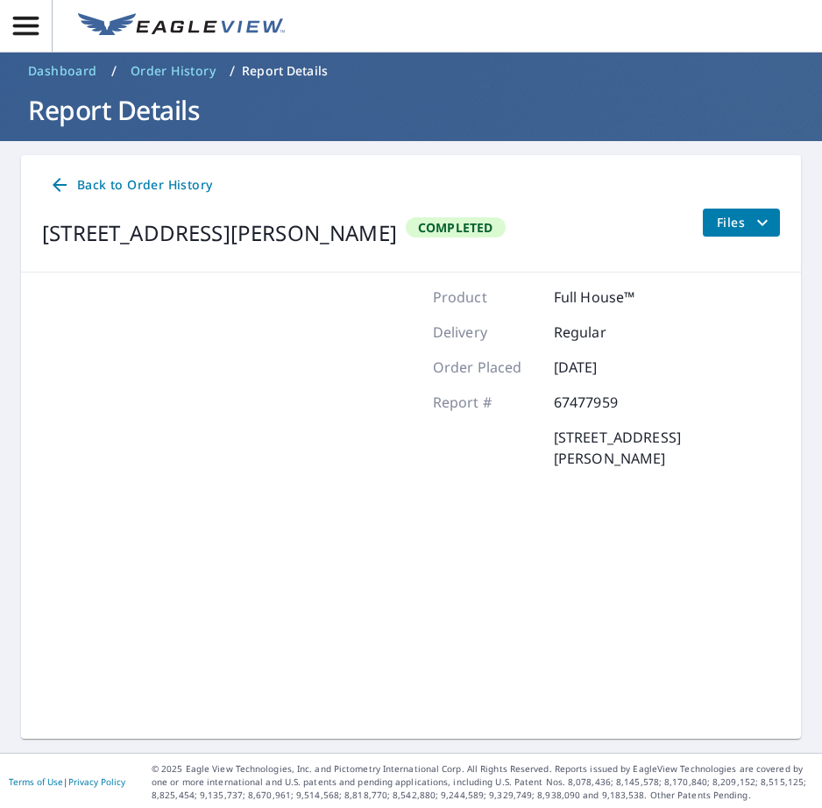
scroll to position [12, 0]
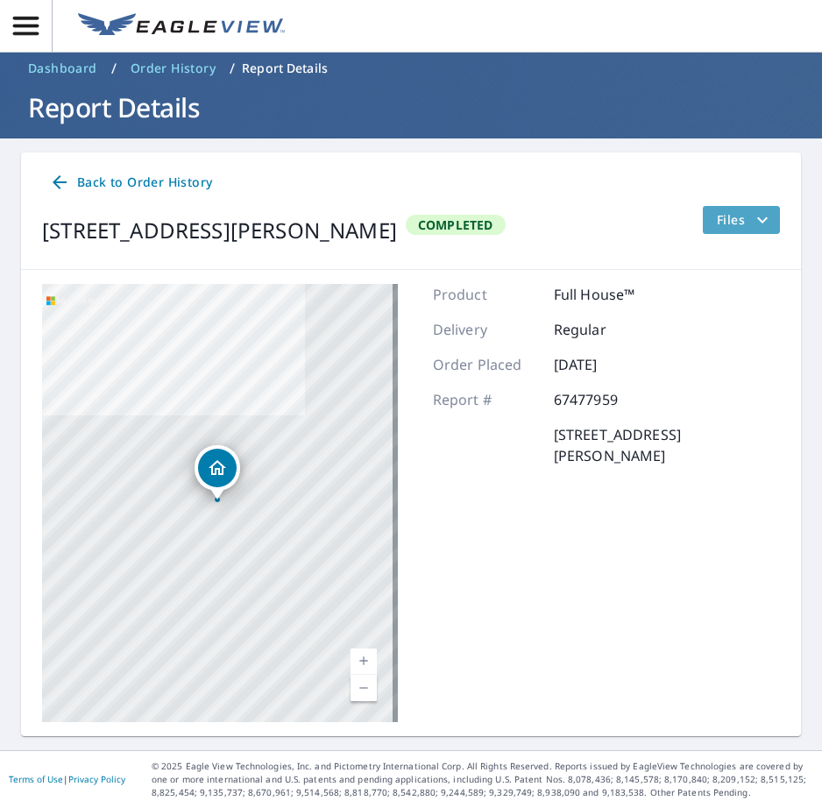
click at [752, 211] on icon "filesDropdownBtn-67477959" at bounding box center [762, 220] width 21 height 21
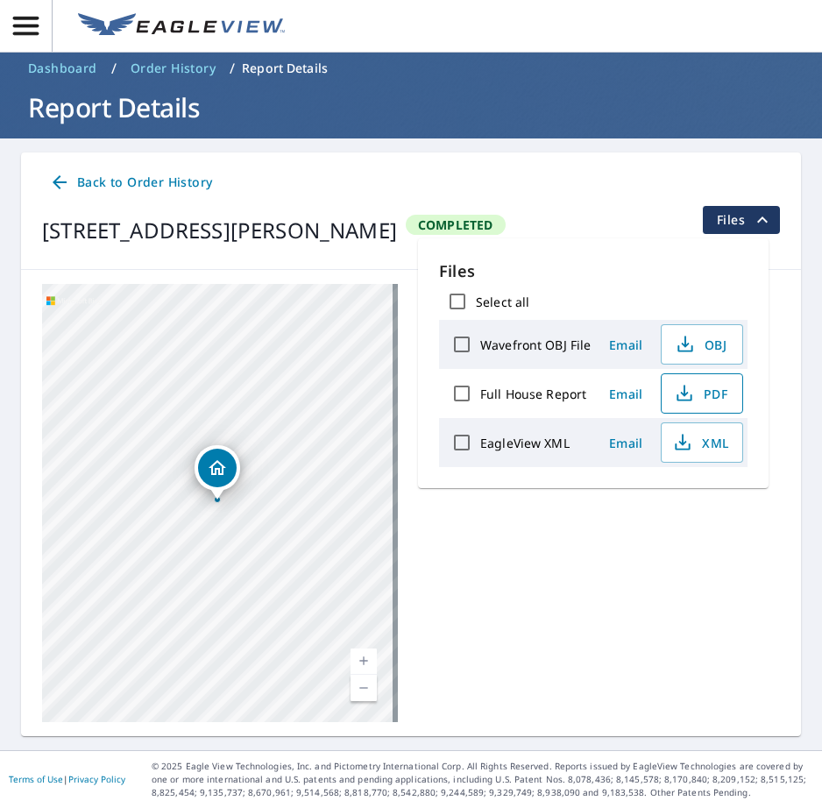
click at [703, 397] on span "PDF" at bounding box center [700, 393] width 56 height 21
click at [35, 32] on icon "button" at bounding box center [26, 26] width 31 height 31
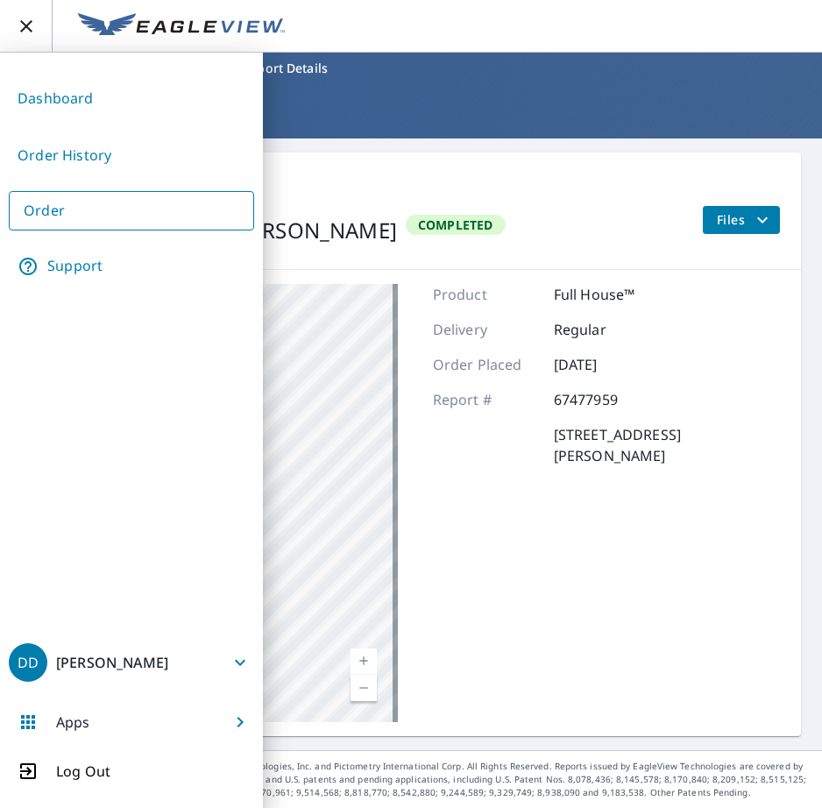
click at [108, 208] on link "Order" at bounding box center [131, 210] width 245 height 39
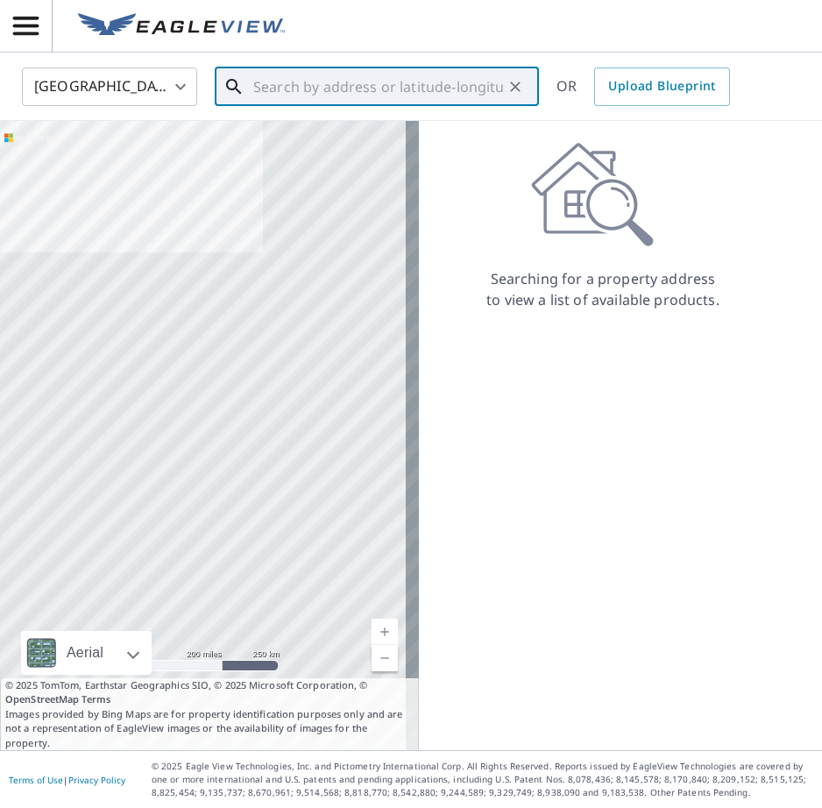
click at [270, 89] on input "text" at bounding box center [378, 86] width 250 height 49
click at [164, 83] on body "DD DD United States US ​ ​ OR Upload Blueprint Aerial Road A standard road map …" at bounding box center [411, 404] width 822 height 808
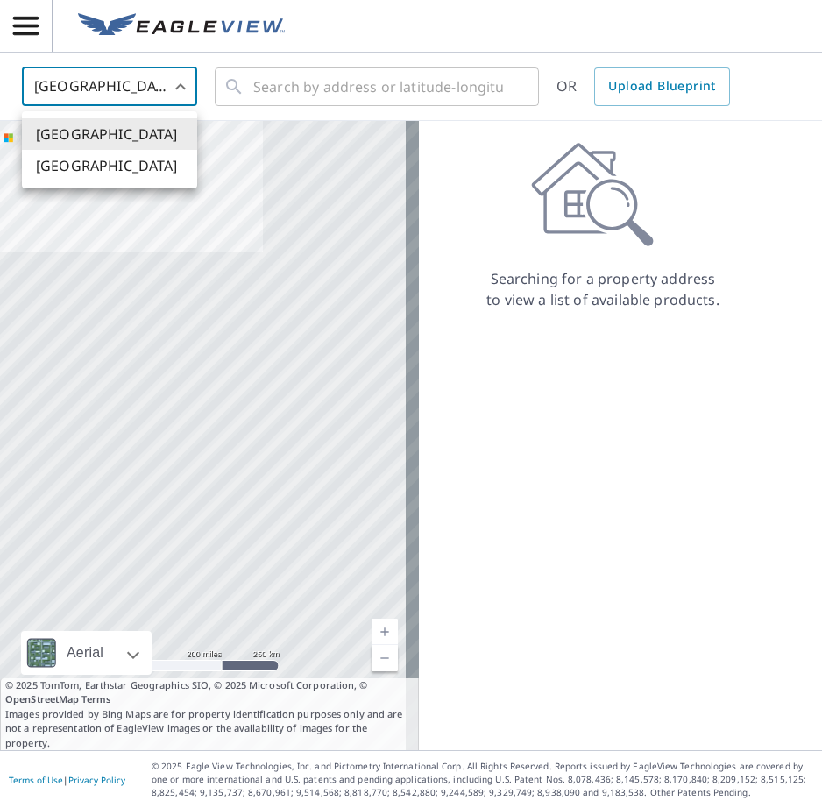
click at [130, 160] on li "[GEOGRAPHIC_DATA]" at bounding box center [109, 166] width 175 height 32
type input "CA"
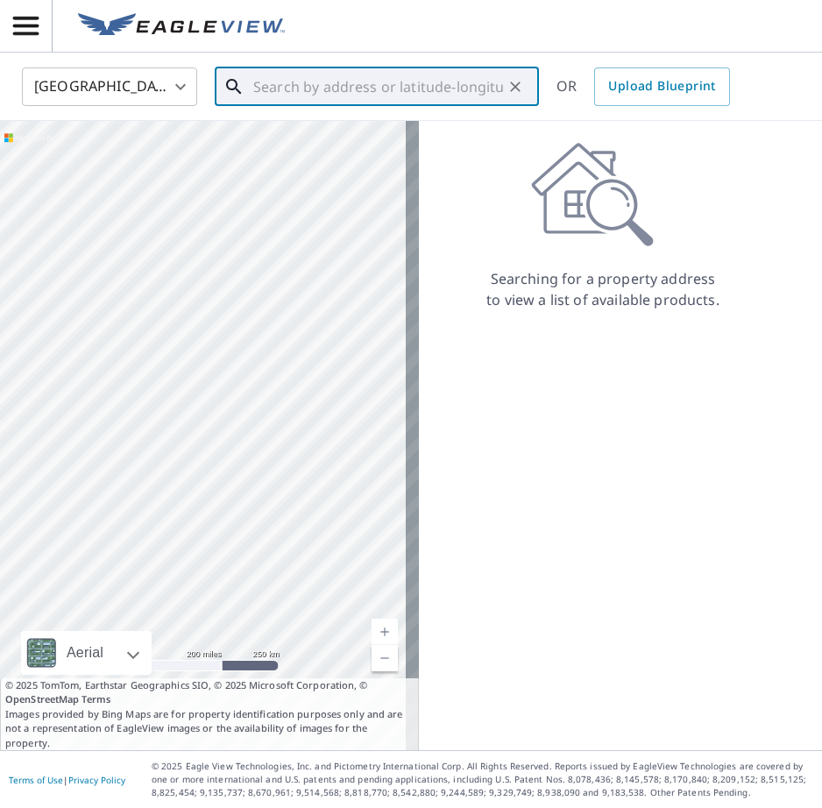
click at [267, 82] on input "text" at bounding box center [378, 86] width 250 height 49
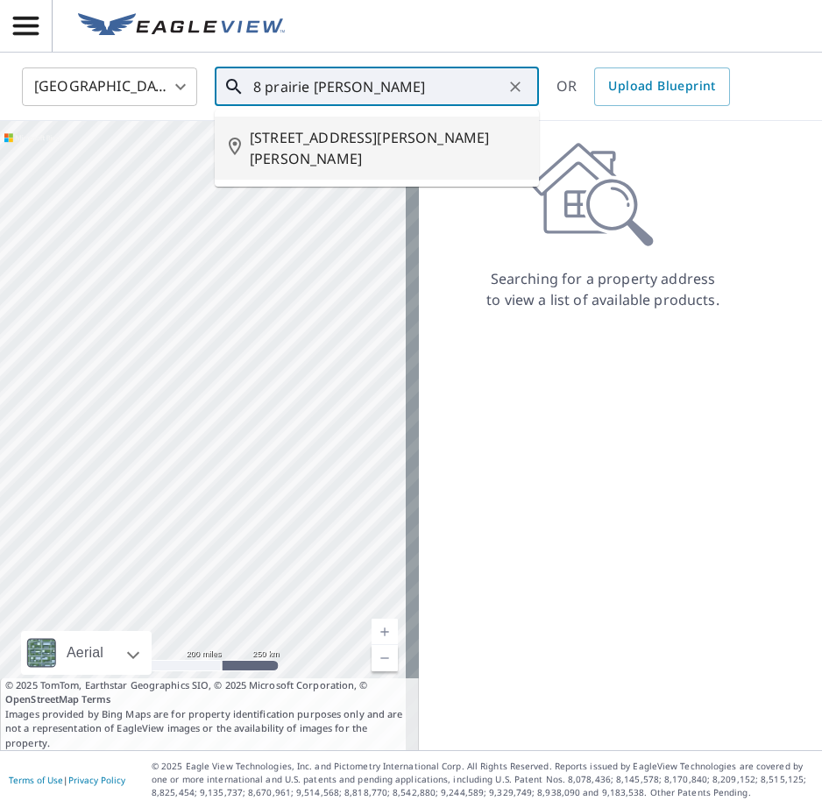
click at [305, 144] on span "8 PRAIRIE MEADOWS RD W BROOKS AB T1R0C9" at bounding box center [387, 148] width 275 height 42
type input "8 PRAIRIE MEADOWS RD W BROOKS AB T1R0C9"
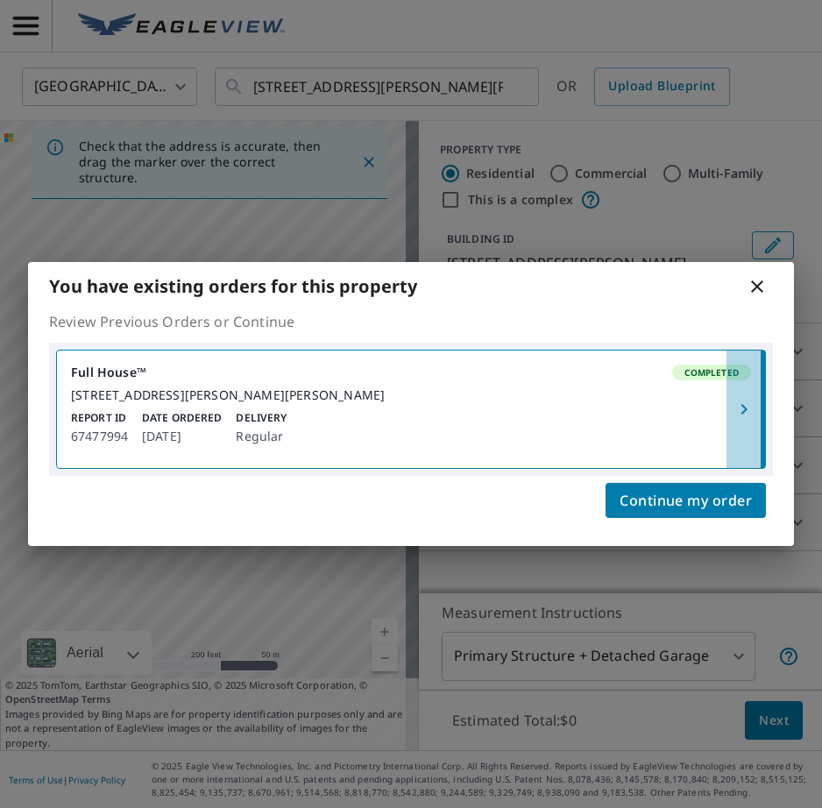
click at [734, 408] on icon "button" at bounding box center [744, 409] width 21 height 21
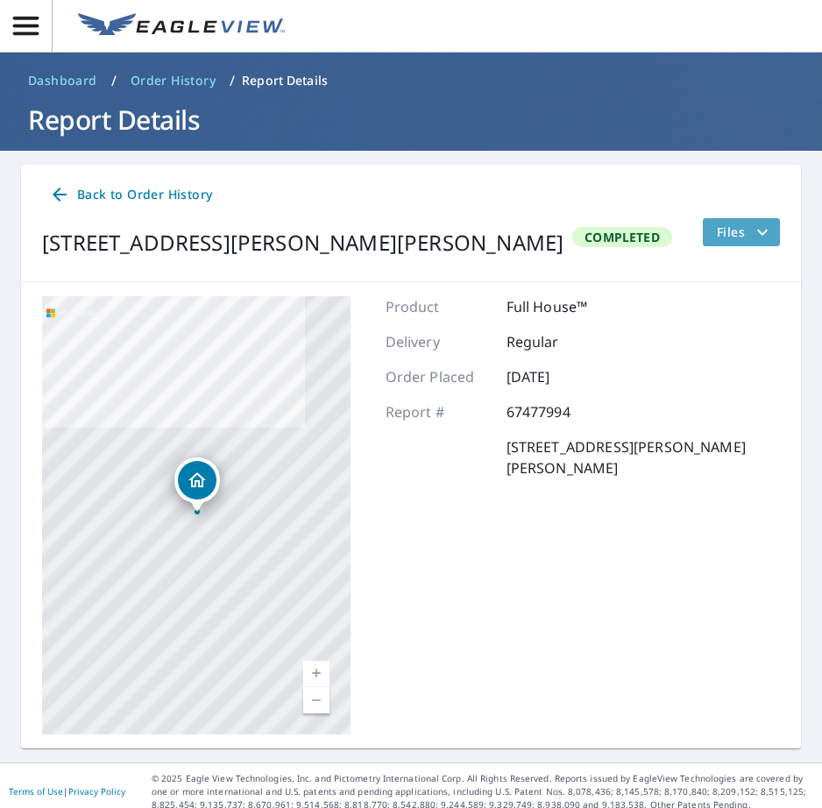
click at [752, 224] on icon "filesDropdownBtn-67477994" at bounding box center [762, 232] width 21 height 21
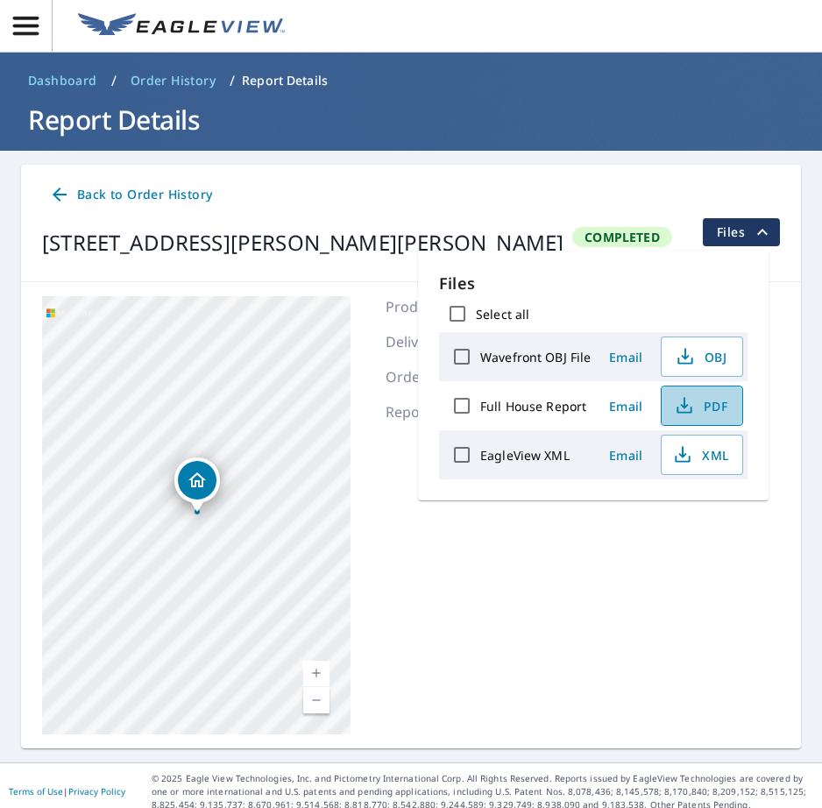
click at [716, 409] on span "PDF" at bounding box center [700, 405] width 56 height 21
click at [29, 26] on icon "button" at bounding box center [25, 26] width 25 height 18
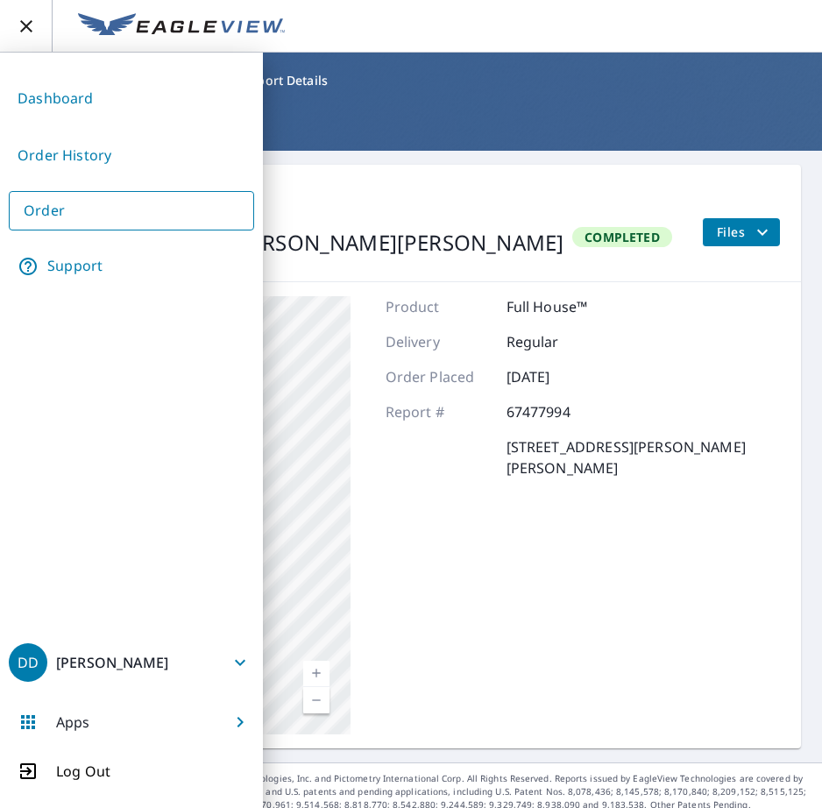
click at [107, 211] on link "Order" at bounding box center [131, 210] width 245 height 39
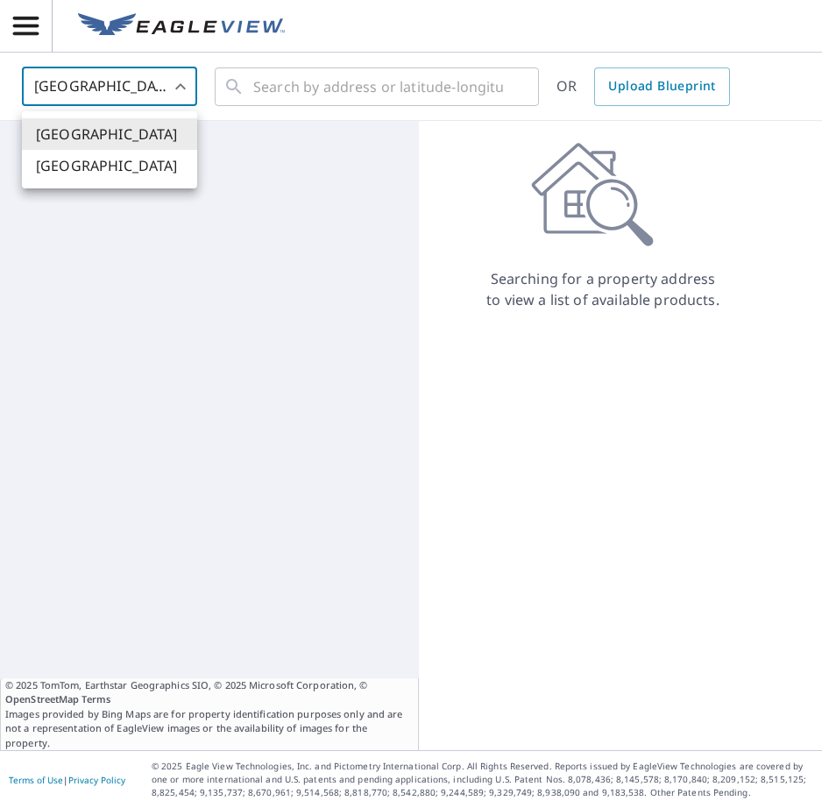
click at [159, 75] on body "DD DD United States US ​ ​ OR Upload Blueprint © 2025 TomTom, Earthstar Geograp…" at bounding box center [411, 404] width 822 height 808
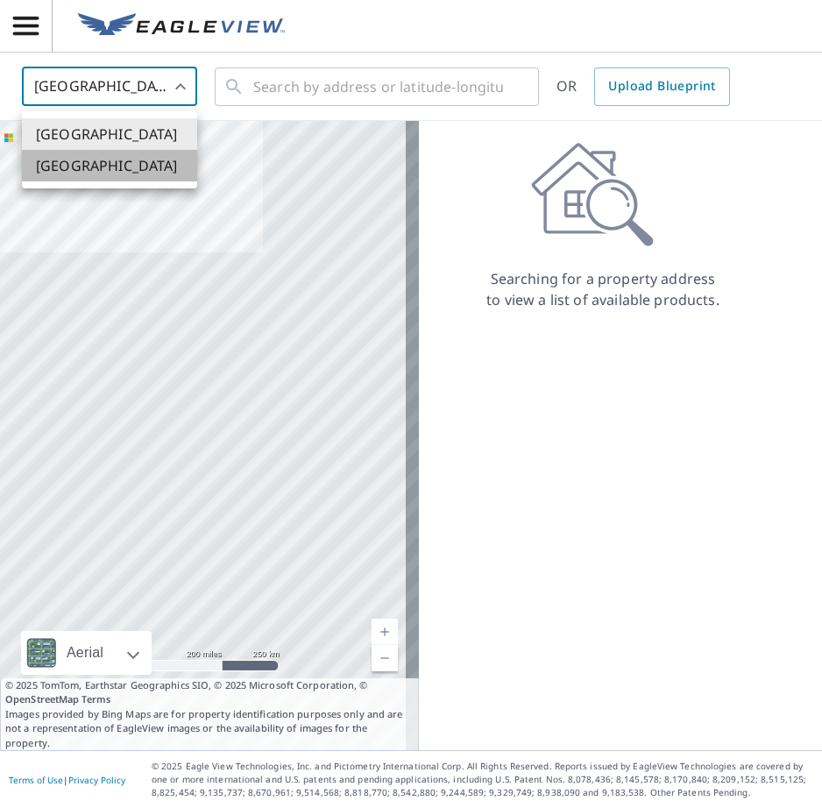
drag, startPoint x: 130, startPoint y: 171, endPoint x: 176, endPoint y: 127, distance: 63.9
click at [131, 169] on li "[GEOGRAPHIC_DATA]" at bounding box center [109, 166] width 175 height 32
type input "CA"
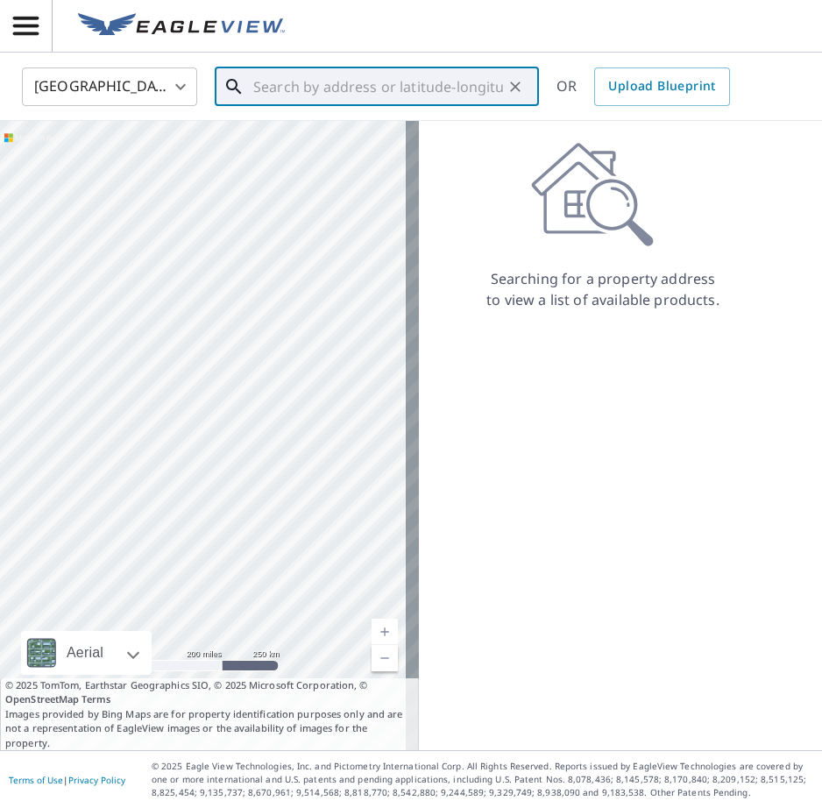
click at [292, 90] on input "text" at bounding box center [378, 86] width 250 height 49
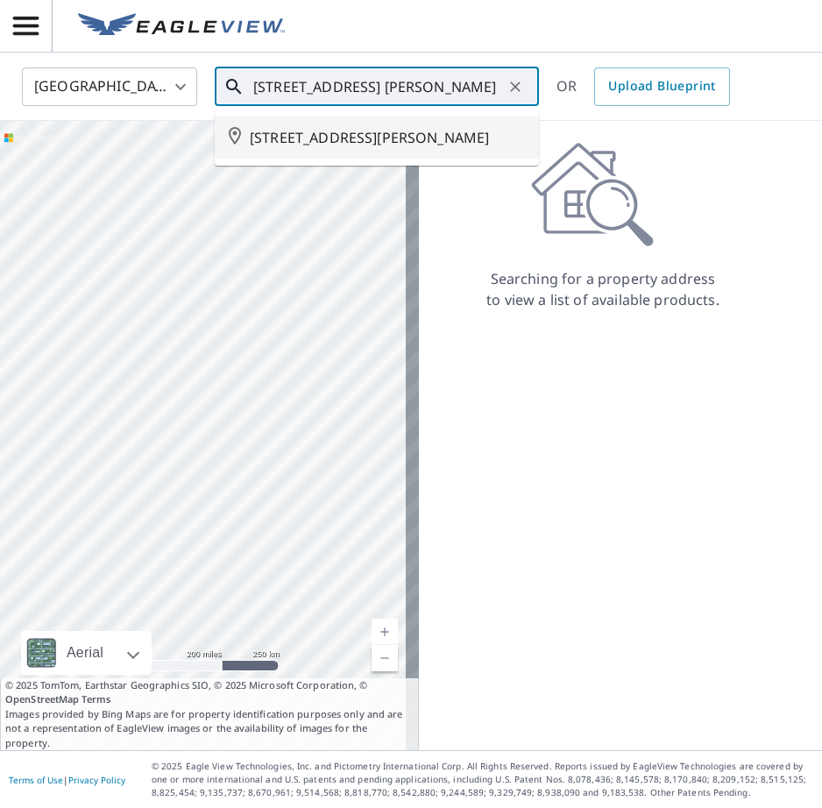
click at [328, 140] on span "215 16 ST E BROOKS AB T1R1K3" at bounding box center [387, 137] width 275 height 21
type input "215 16 ST E BROOKS AB T1R1K3"
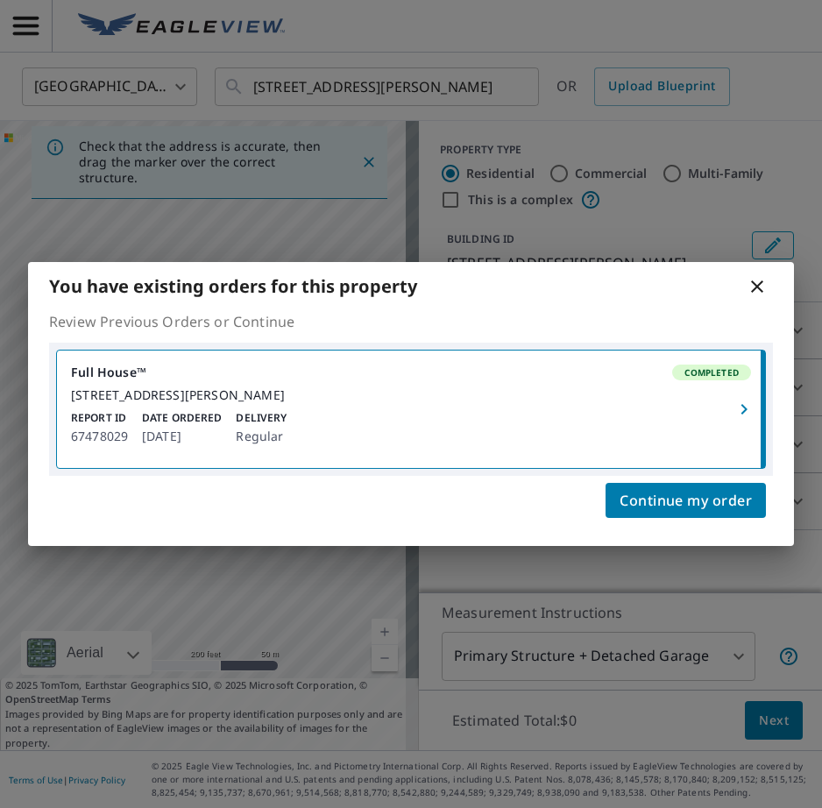
click at [722, 401] on div "215 16 ST E BROOKS, AB T1R1K3" at bounding box center [411, 396] width 680 height 16
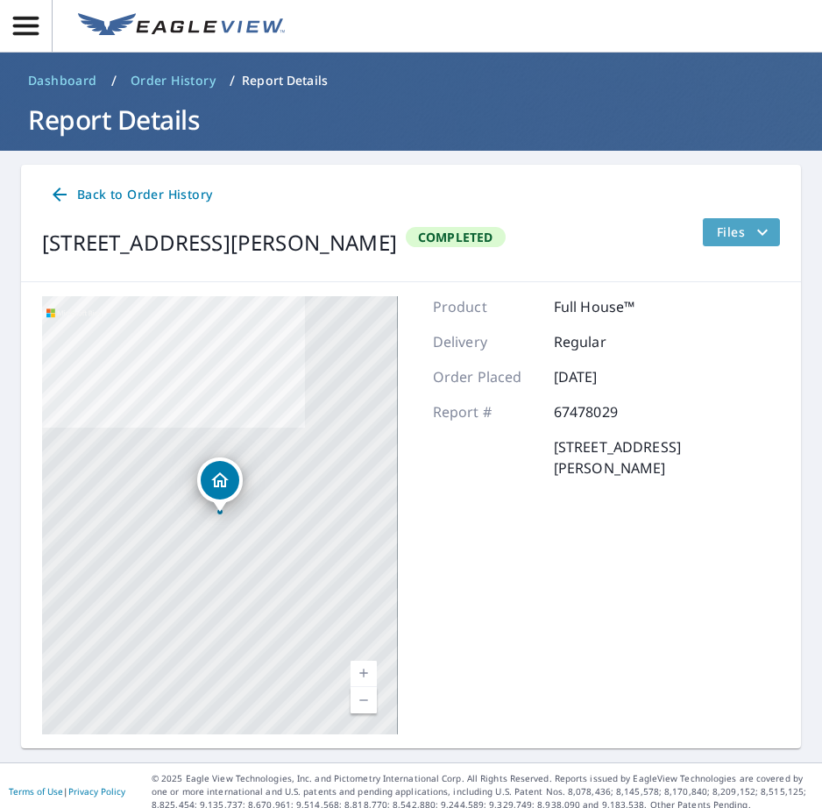
click at [738, 231] on span "Files" at bounding box center [745, 232] width 56 height 21
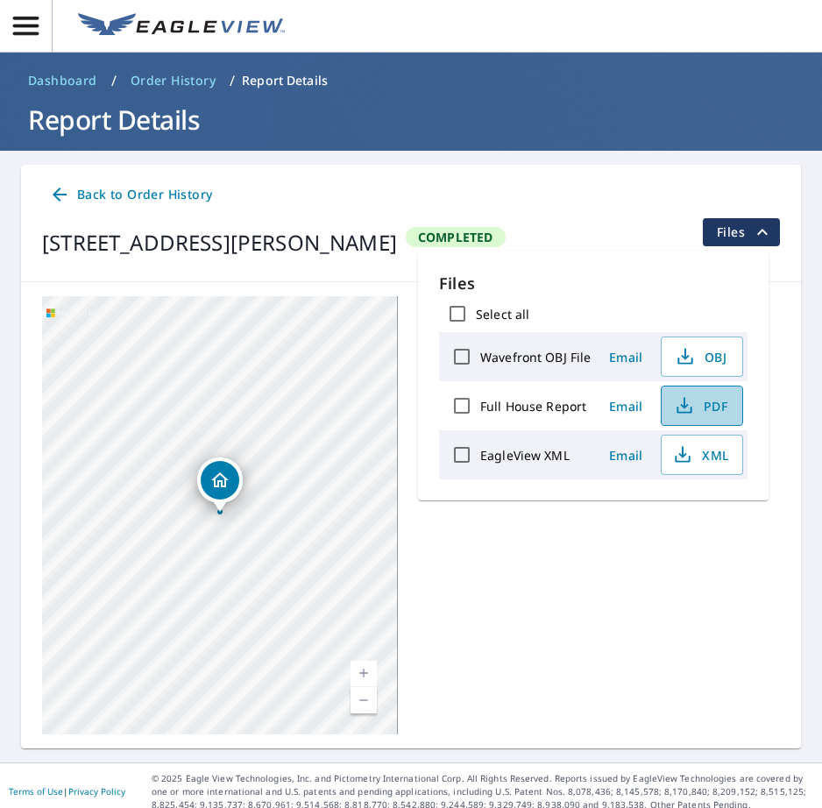
click at [712, 407] on span "PDF" at bounding box center [700, 405] width 56 height 21
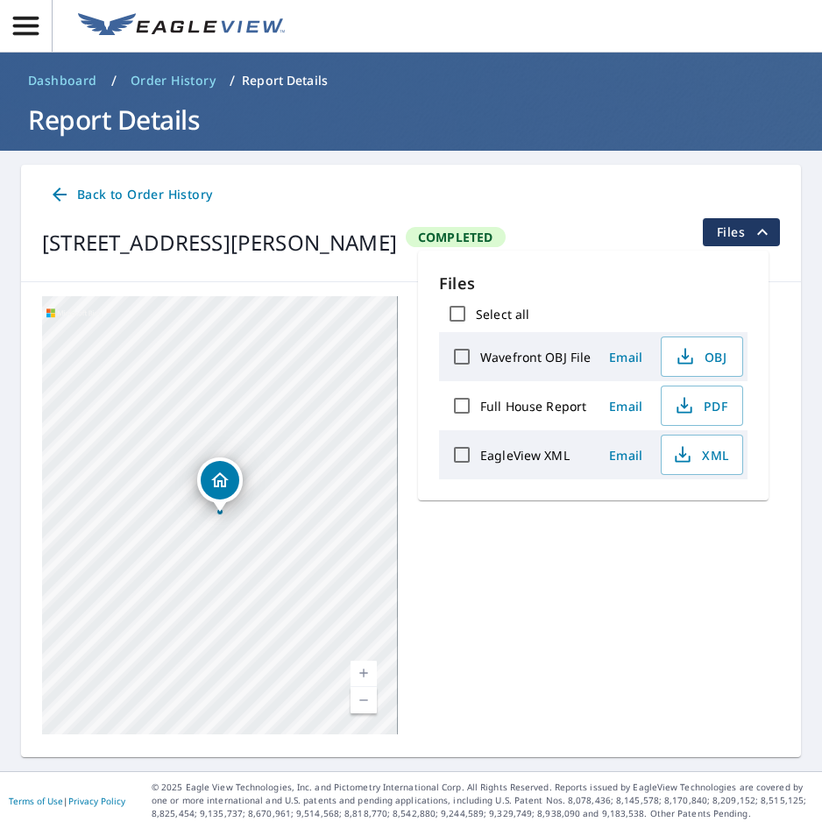
click at [0, 249] on html "DD DD Dashboard / Order History / Report Details Report Details Back to Order H…" at bounding box center [411, 414] width 822 height 829
